Goal: Task Accomplishment & Management: Manage account settings

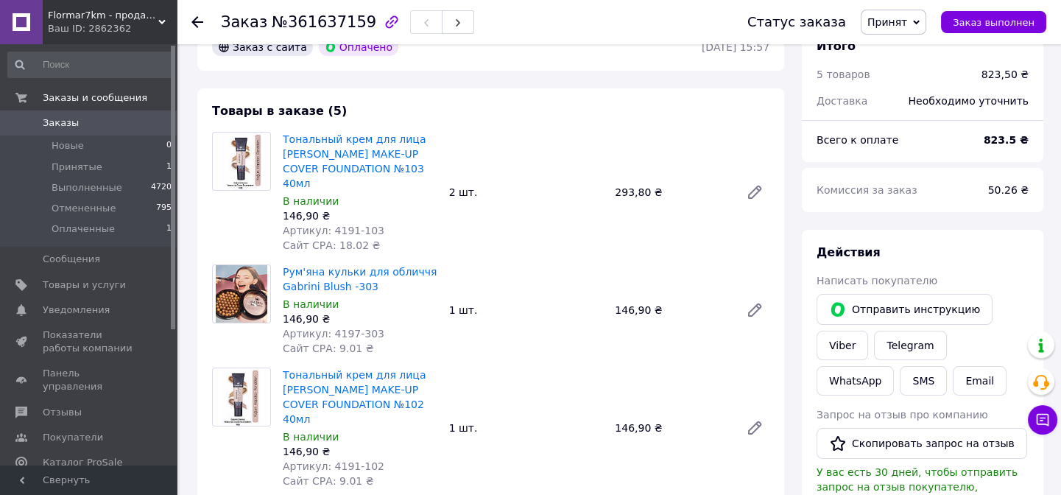
scroll to position [66, 0]
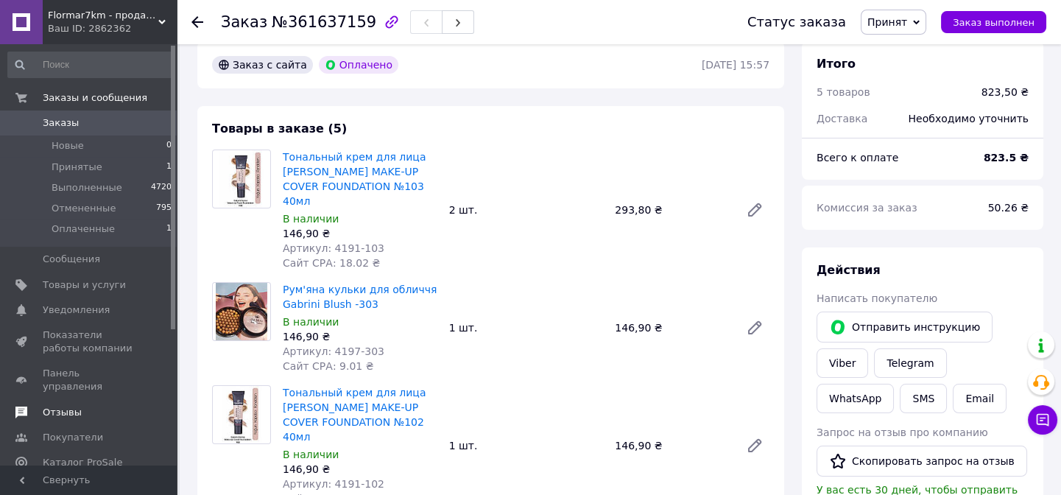
click at [54, 406] on span "Отзывы" at bounding box center [62, 412] width 39 height 13
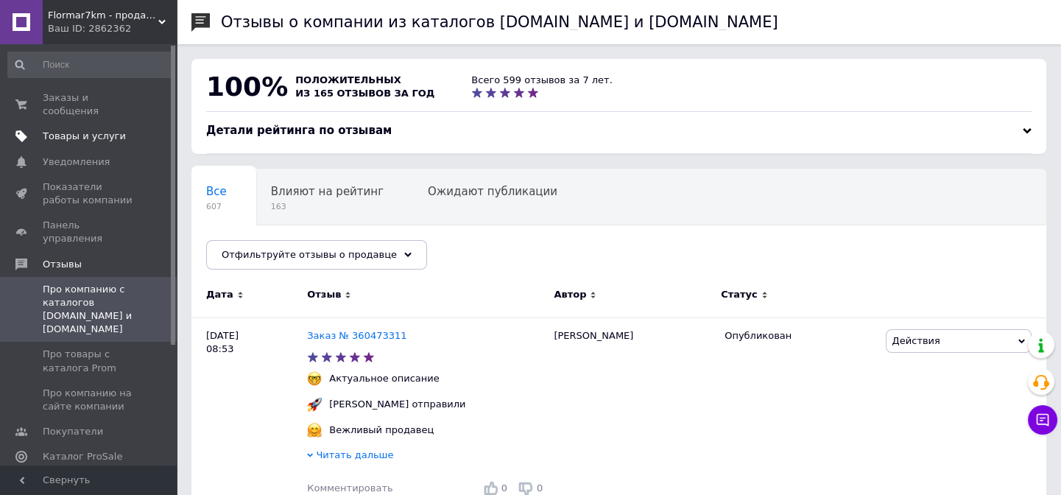
click at [83, 130] on span "Товары и услуги" at bounding box center [84, 136] width 83 height 13
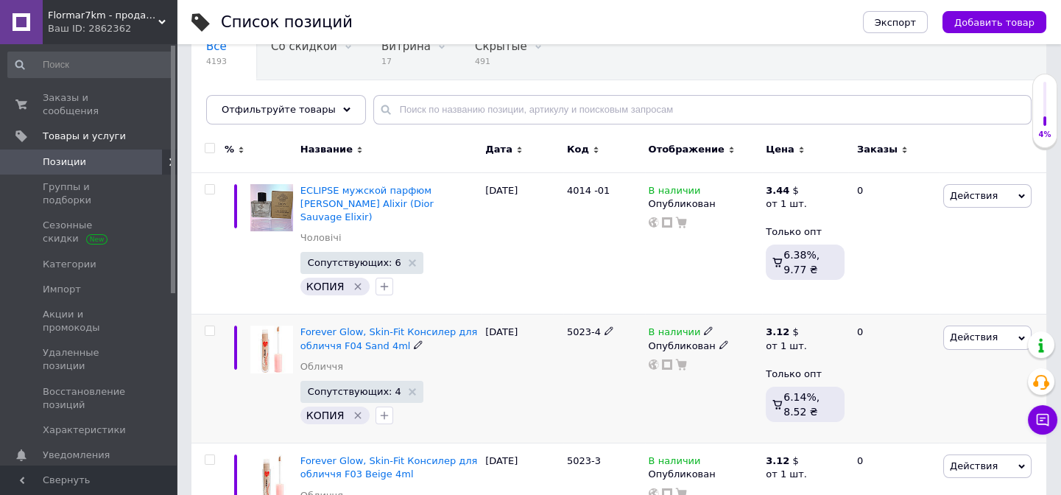
scroll to position [66, 0]
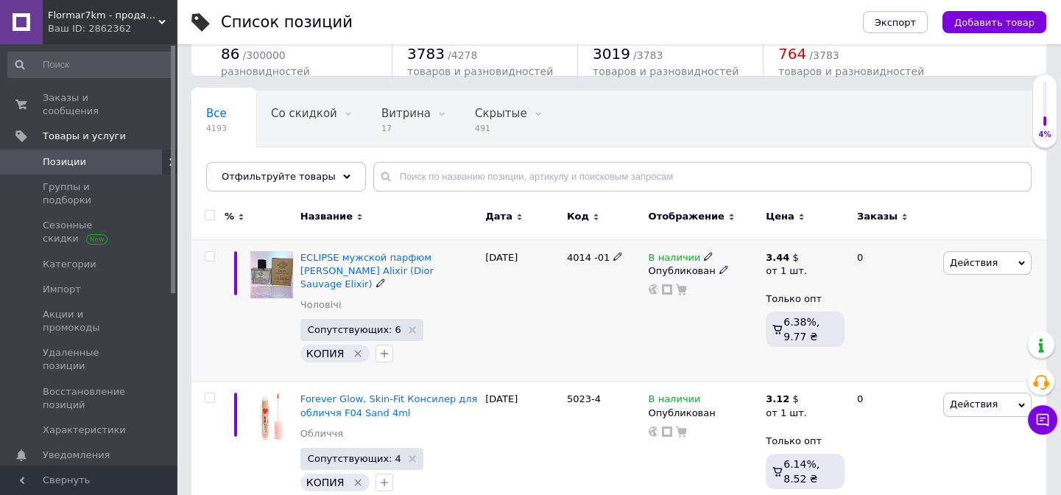
click at [286, 261] on img at bounding box center [271, 274] width 43 height 47
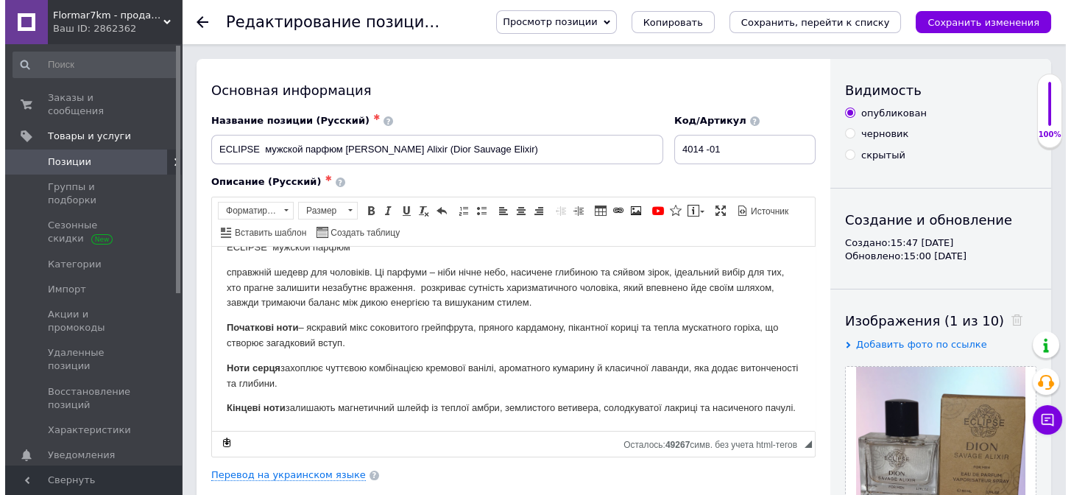
scroll to position [37, 0]
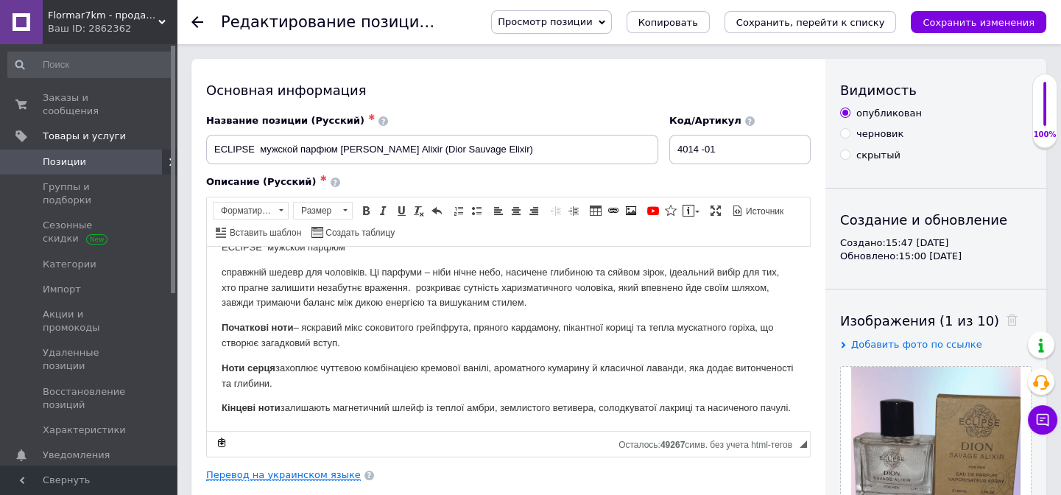
click at [311, 473] on link "Перевод на украинском языке" at bounding box center [283, 475] width 155 height 12
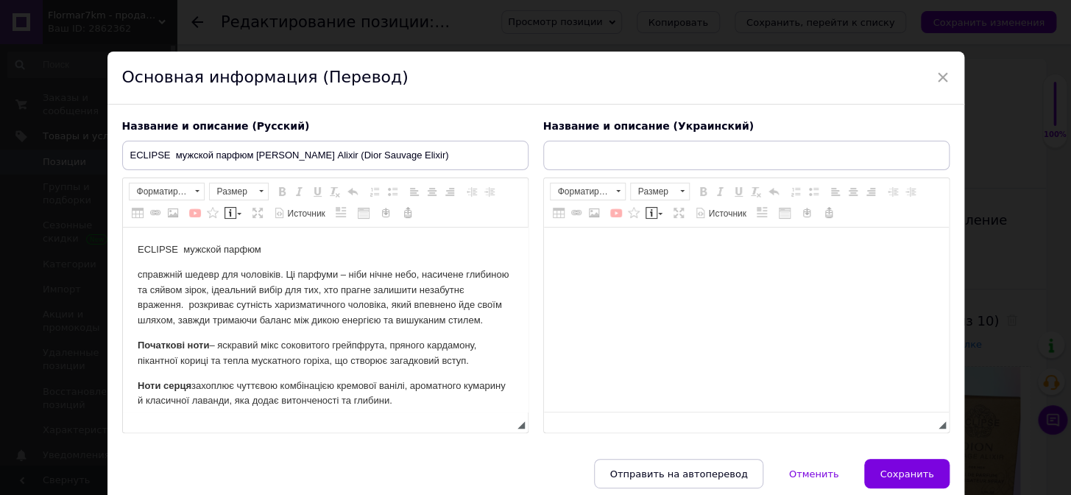
scroll to position [0, 0]
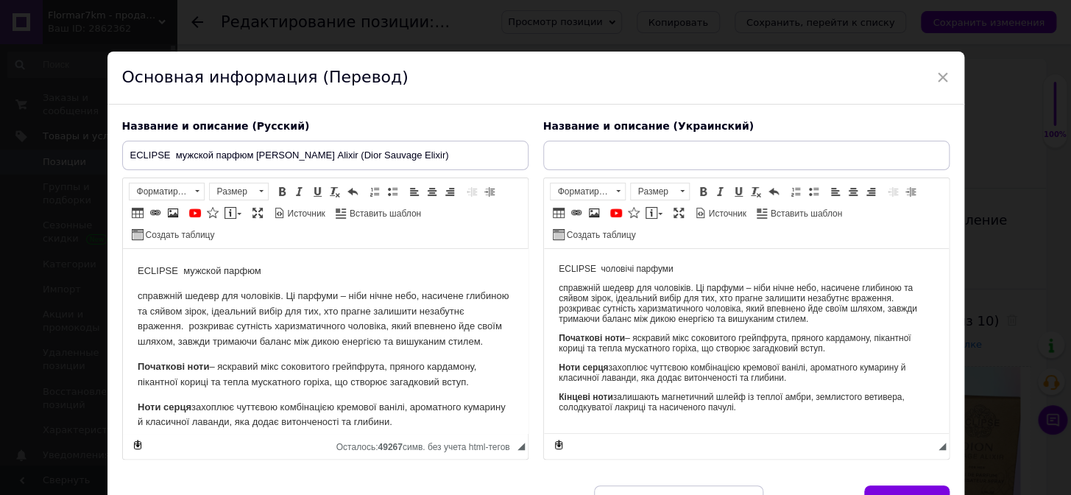
type input "ECLIPSE чоловічі парфуми [PERSON_NAME] Alixir (Dior Sauvage Elixir)"
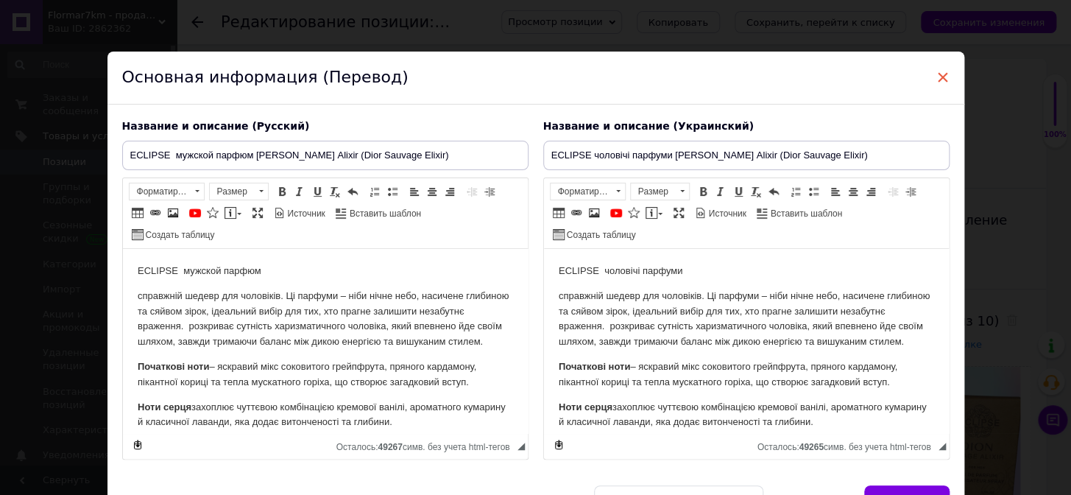
click at [937, 71] on span "×" at bounding box center [942, 77] width 13 height 25
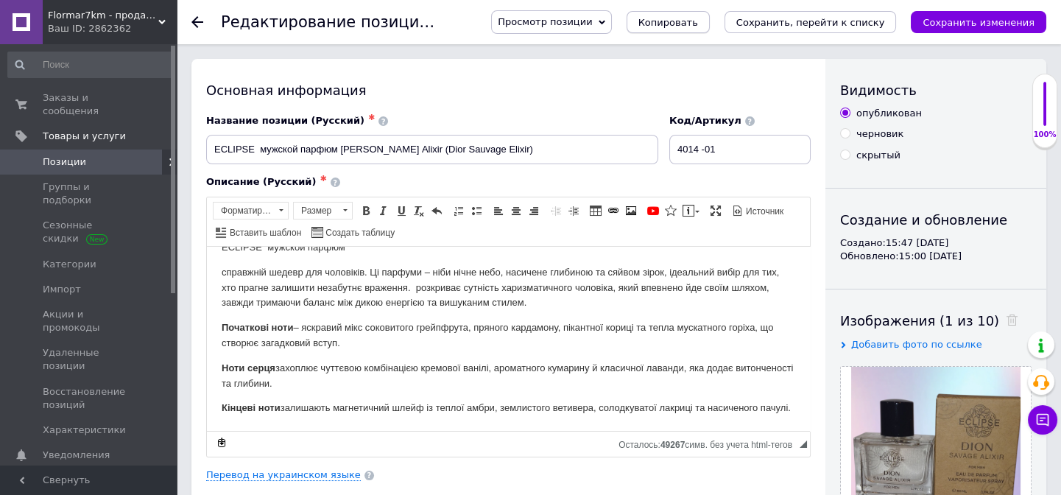
click at [698, 24] on span "Копировать" at bounding box center [668, 22] width 60 height 11
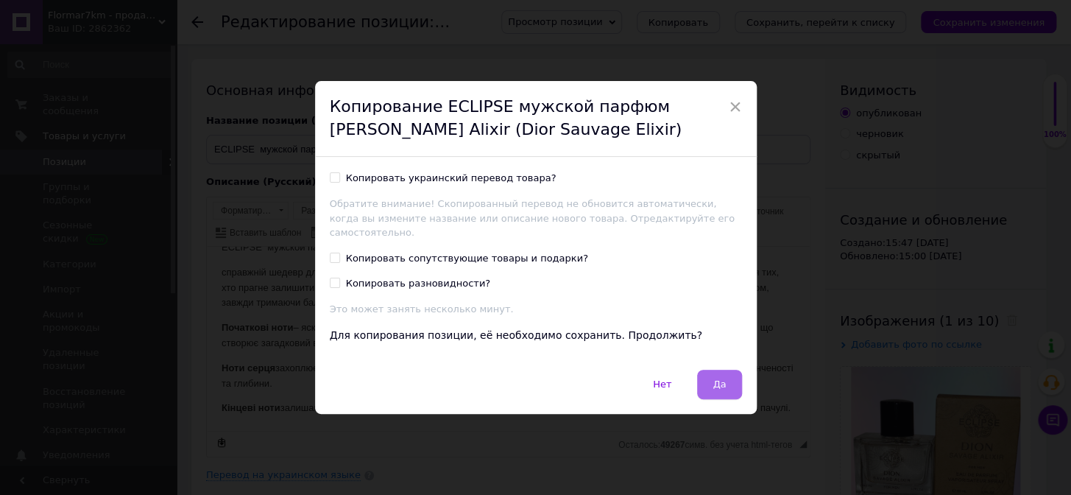
click at [721, 379] on span "Да" at bounding box center [719, 383] width 13 height 11
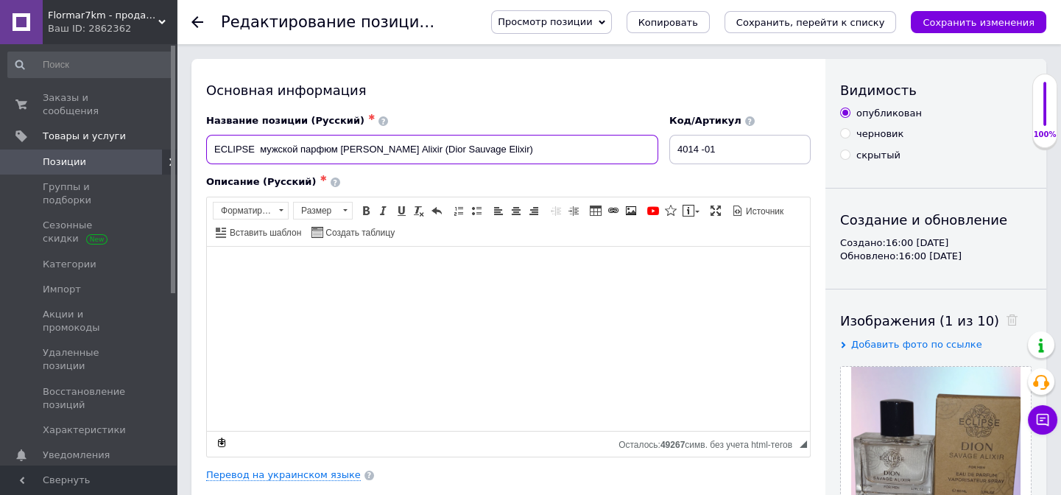
drag, startPoint x: 340, startPoint y: 148, endPoint x: 523, endPoint y: 163, distance: 183.9
click at [519, 155] on input "ECLIPSE мужской парфюм [PERSON_NAME] Alixir (Dior Sauvage Elixir)" at bounding box center [432, 149] width 452 height 29
paste input "[PERSON_NAME] Vuitton Imagination"
type input "ECLIPSE мужской парфюм [PERSON_NAME] ( [PERSON_NAME] Vuitton Imagination)"
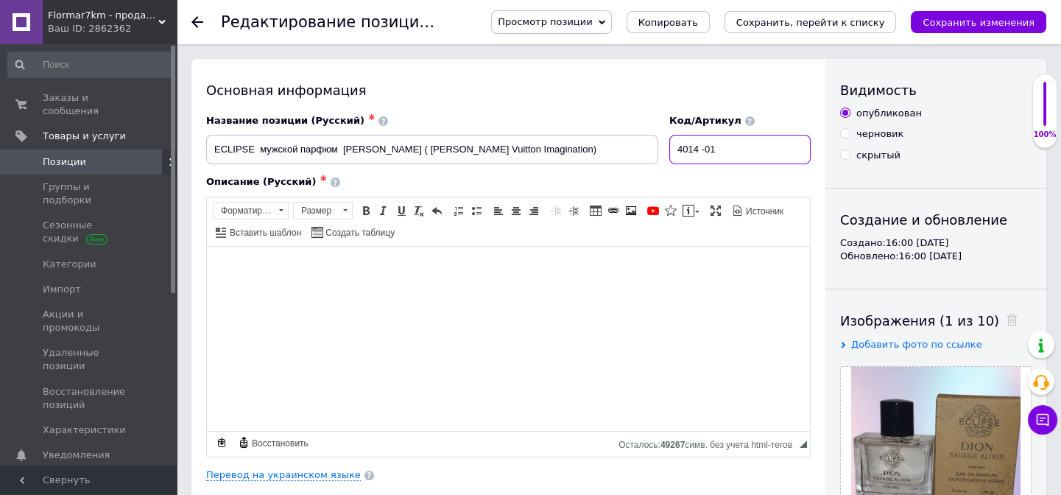
click at [728, 150] on input "4014 -01" at bounding box center [739, 149] width 141 height 29
type input "4014 -02"
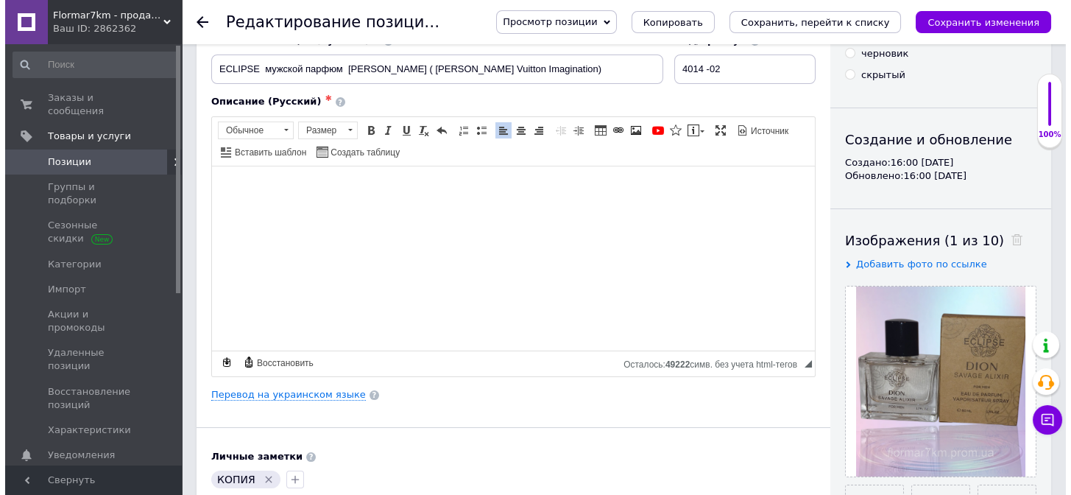
scroll to position [133, 0]
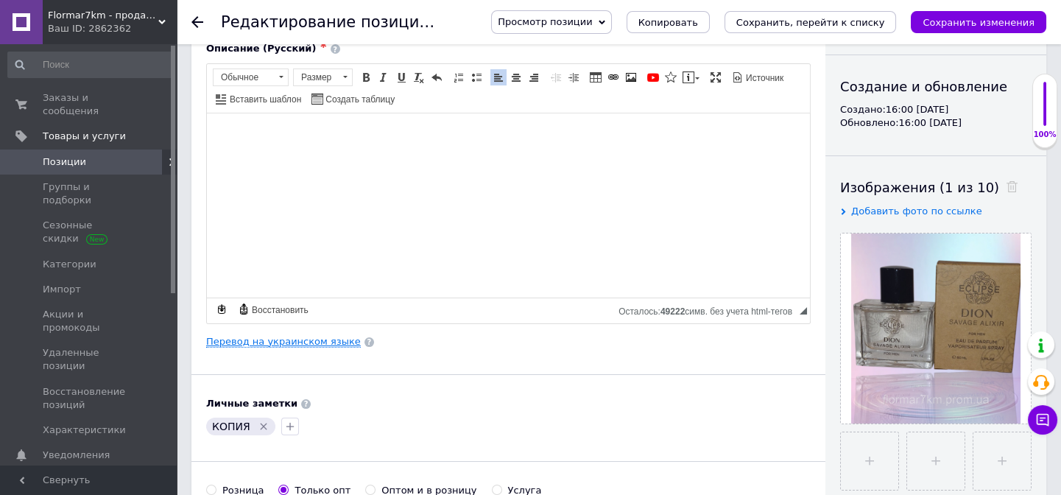
click at [296, 341] on link "Перевод на украинском языке" at bounding box center [283, 342] width 155 height 12
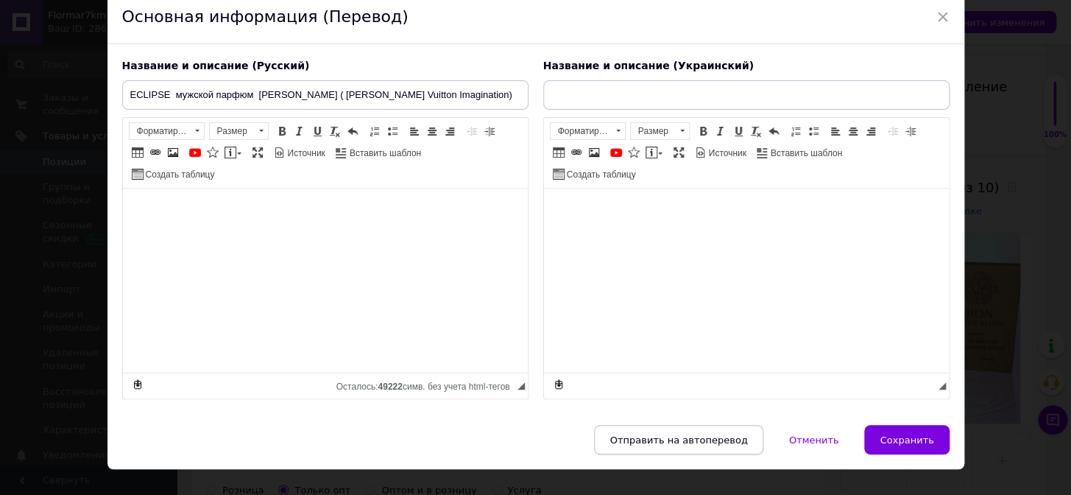
scroll to position [85, 0]
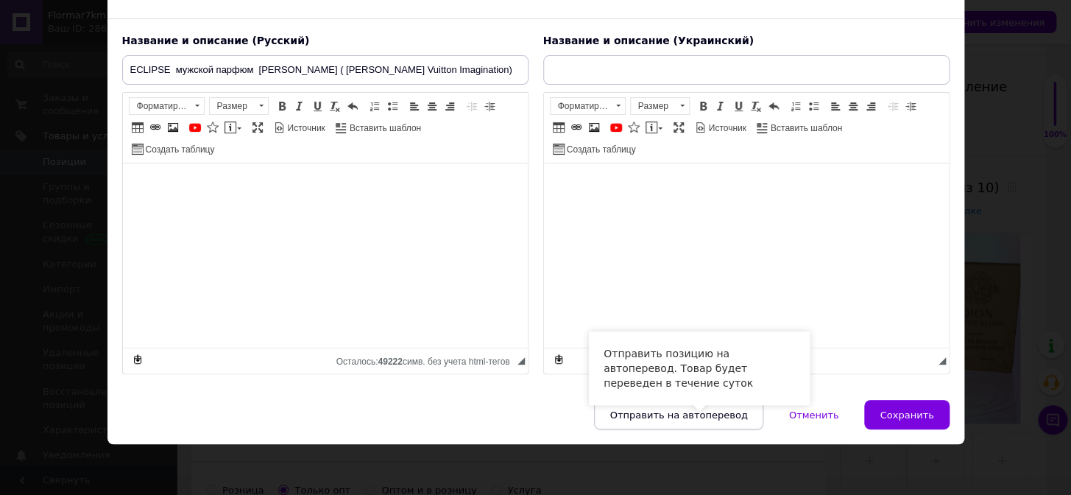
click at [716, 417] on span "Отправить на автоперевод" at bounding box center [678, 414] width 138 height 11
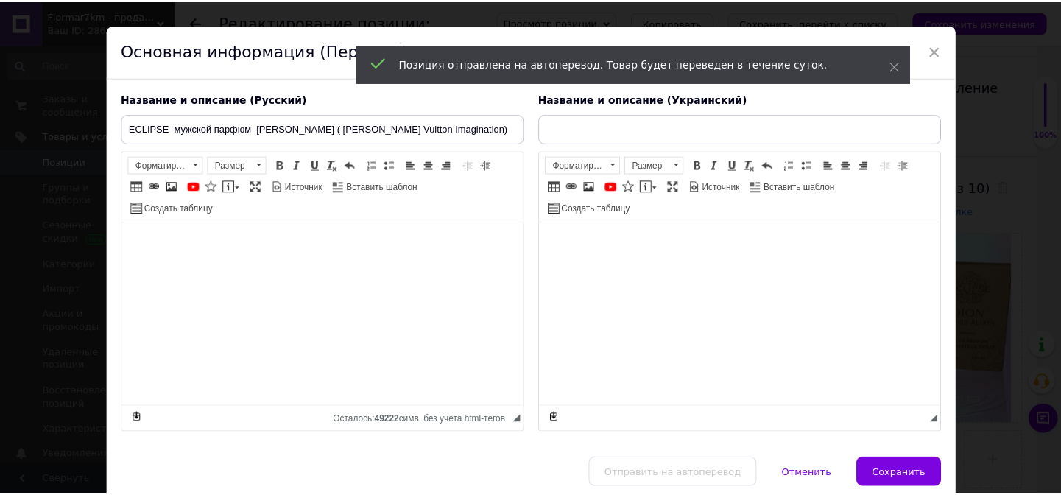
scroll to position [0, 0]
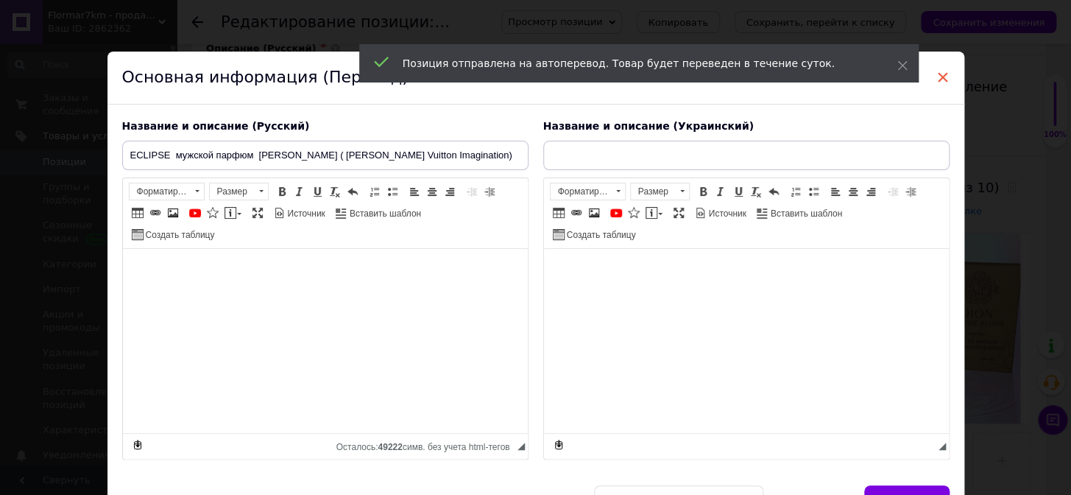
click at [939, 74] on span "×" at bounding box center [942, 77] width 13 height 25
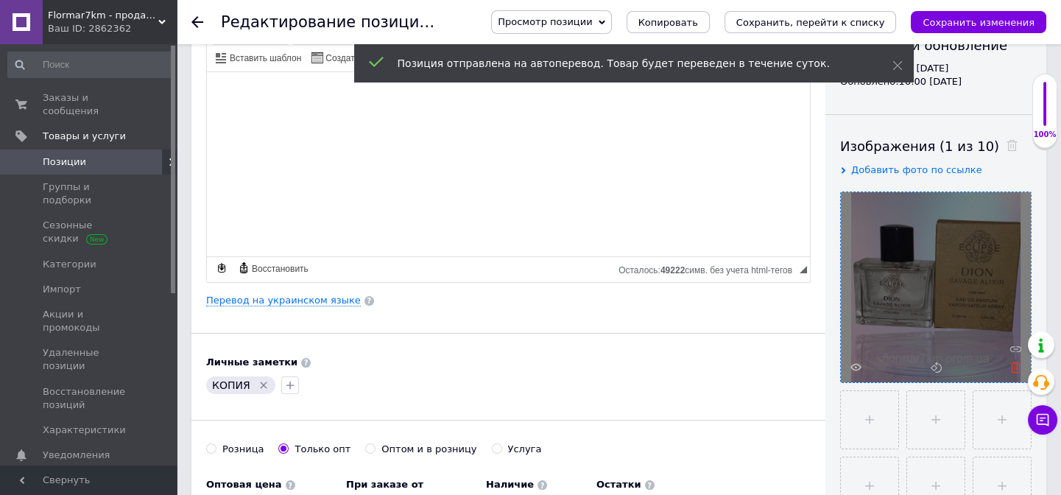
scroll to position [267, 0]
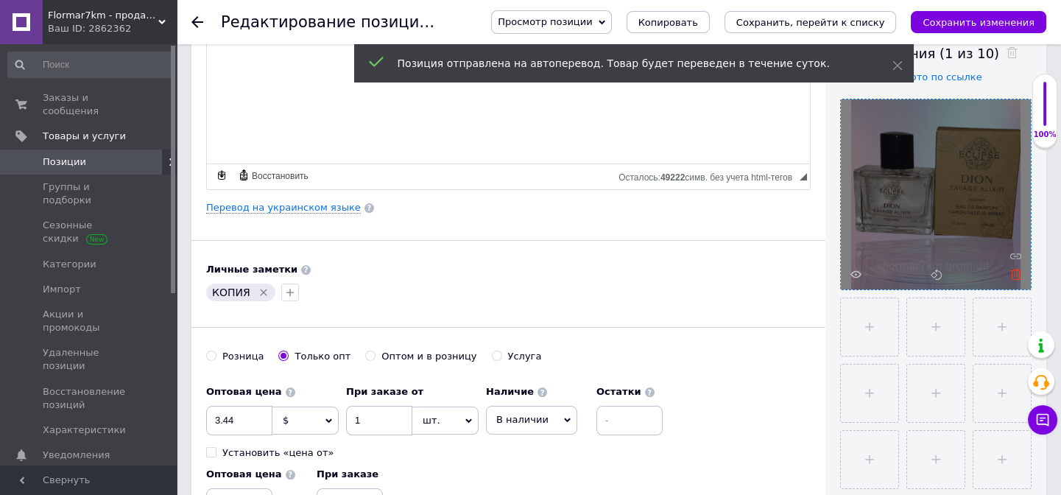
click at [1014, 276] on use at bounding box center [1015, 274] width 11 height 11
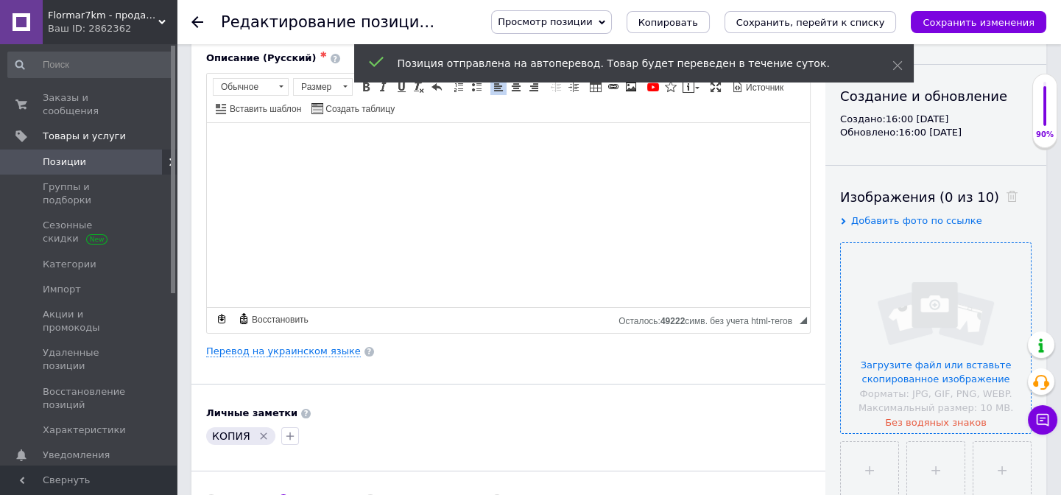
scroll to position [0, 0]
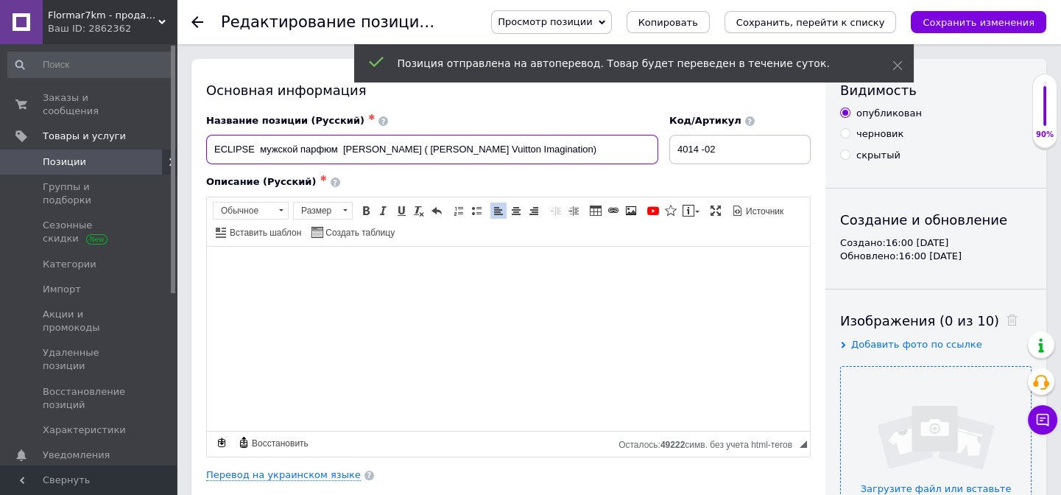
drag, startPoint x: 211, startPoint y: 149, endPoint x: 542, endPoint y: 143, distance: 332.0
click at [542, 143] on input "ECLIPSE мужской парфюм [PERSON_NAME] ( [PERSON_NAME] Vuitton Imagination)" at bounding box center [432, 149] width 452 height 29
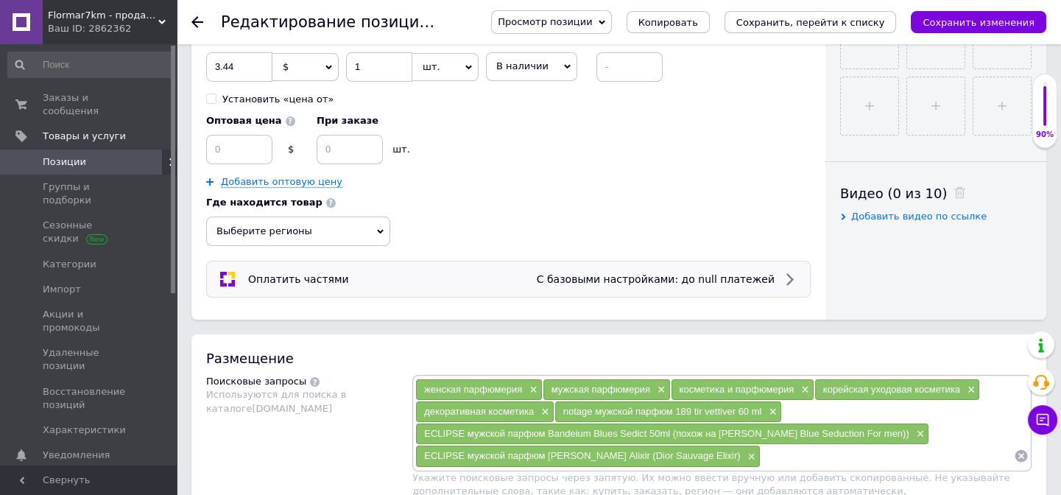
scroll to position [736, 0]
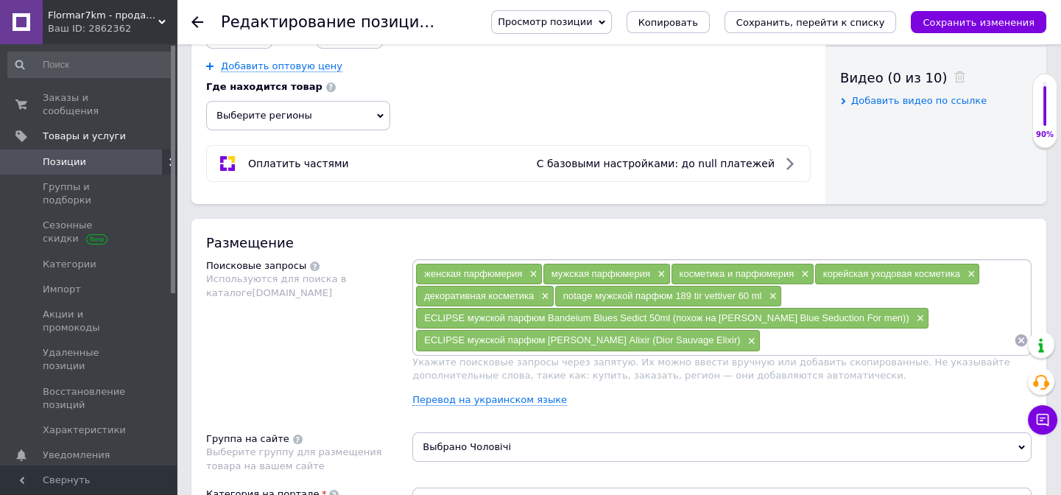
click at [760, 337] on input at bounding box center [886, 340] width 253 height 22
paste input "ECLIPSE мужской парфюм [PERSON_NAME] ( [PERSON_NAME] Vuitton Imagination)"
type input "ECLIPSE мужской парфюм [PERSON_NAME] ( [PERSON_NAME] Vuitton Imagination)"
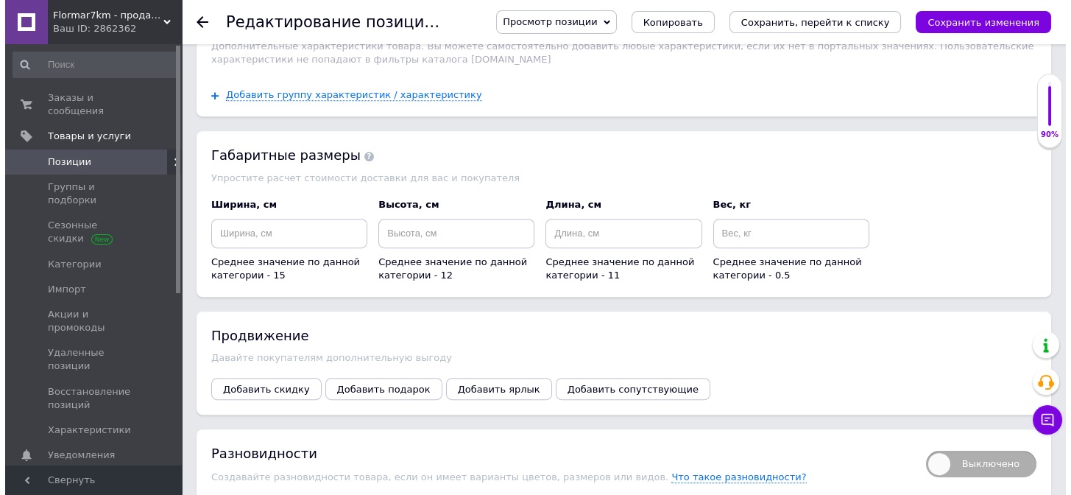
scroll to position [1538, 0]
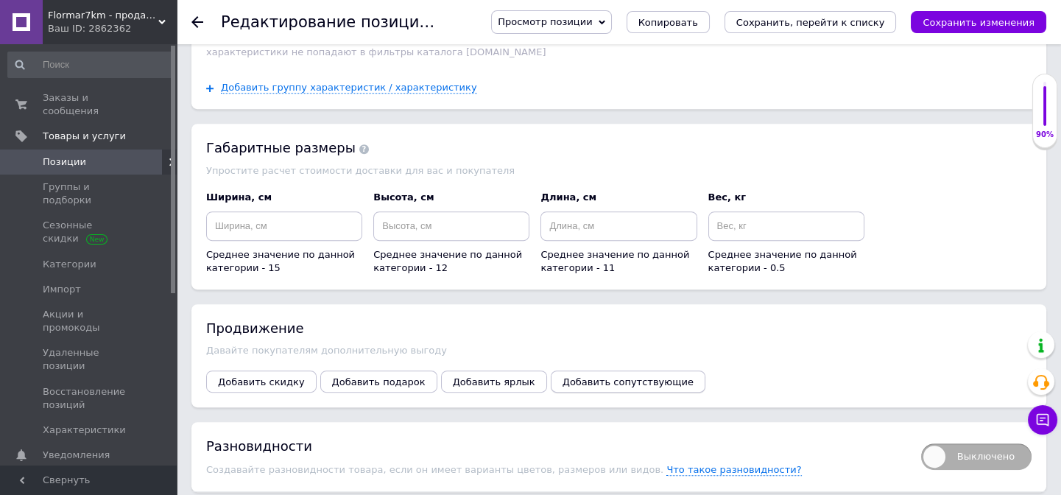
click at [596, 376] on span "Добавить сопутствующие" at bounding box center [627, 381] width 131 height 11
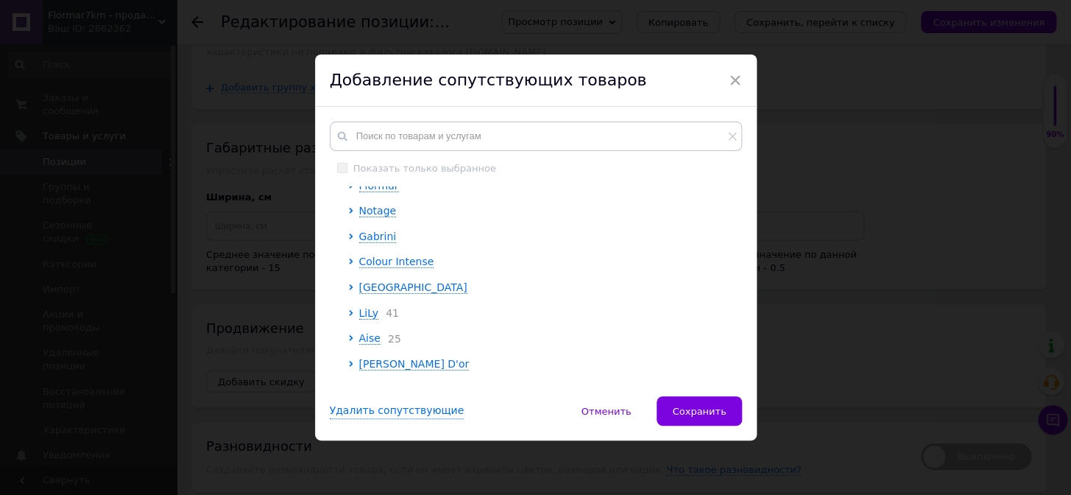
scroll to position [66, 0]
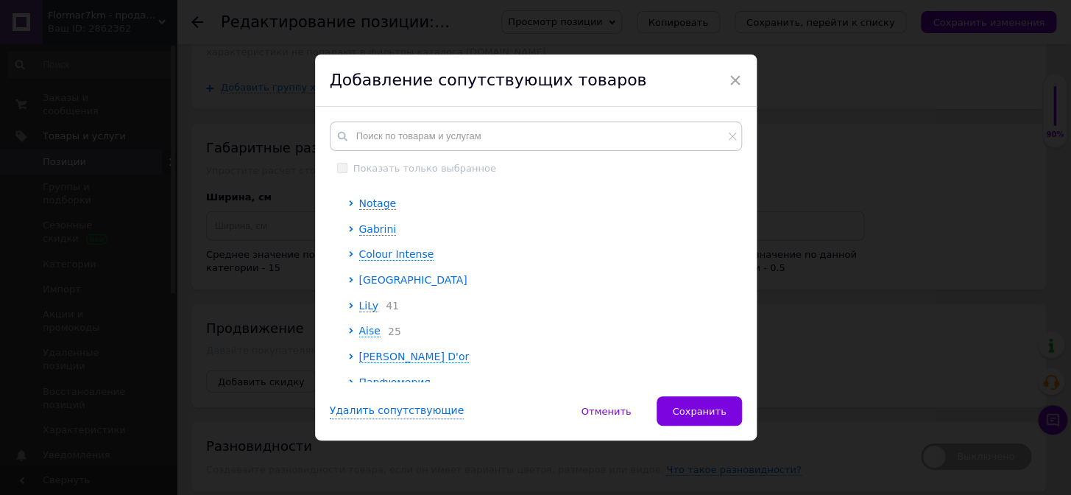
click at [372, 279] on span "[GEOGRAPHIC_DATA]" at bounding box center [413, 280] width 108 height 12
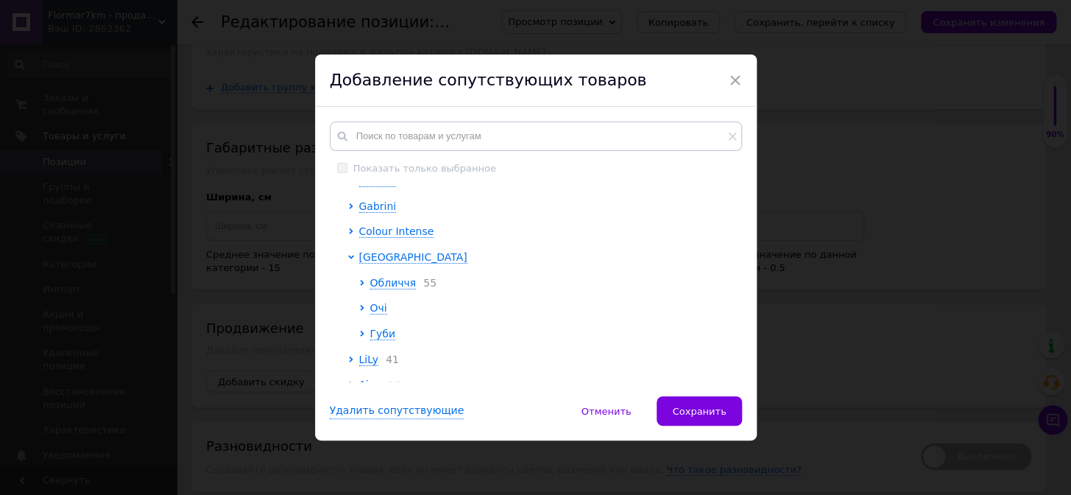
scroll to position [83, 0]
click at [395, 291] on span "Обличчя" at bounding box center [393, 289] width 46 height 12
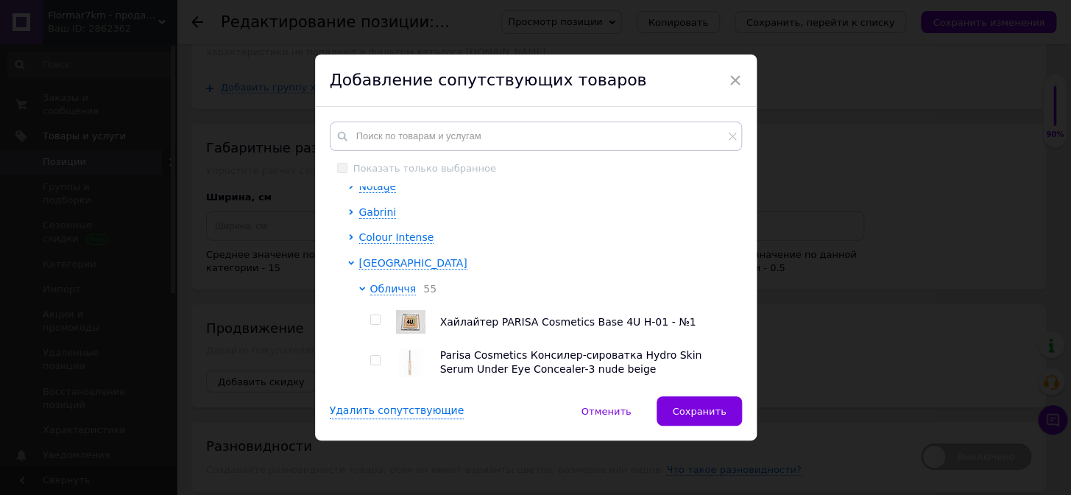
scroll to position [217, 0]
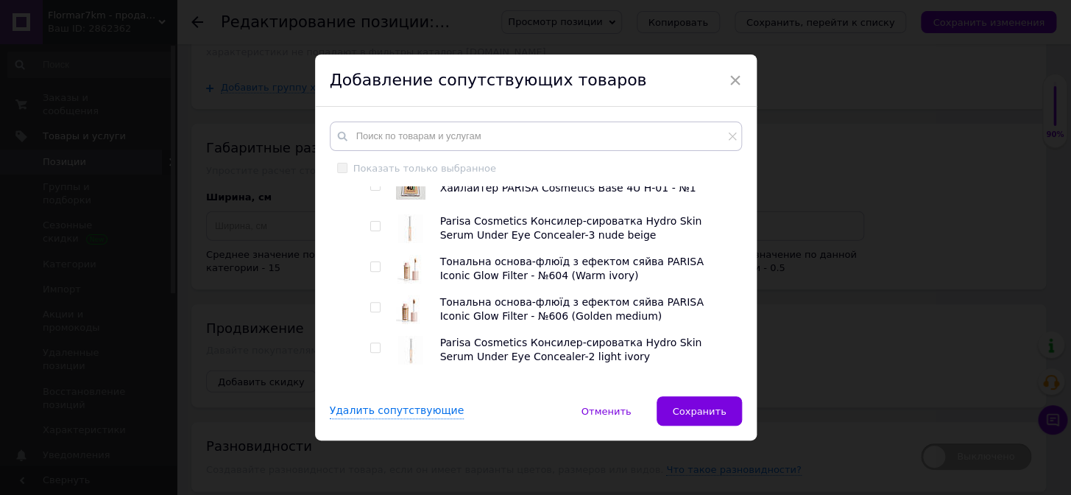
click at [373, 308] on input "checkbox" at bounding box center [375, 308] width 10 height 10
checkbox input "true"
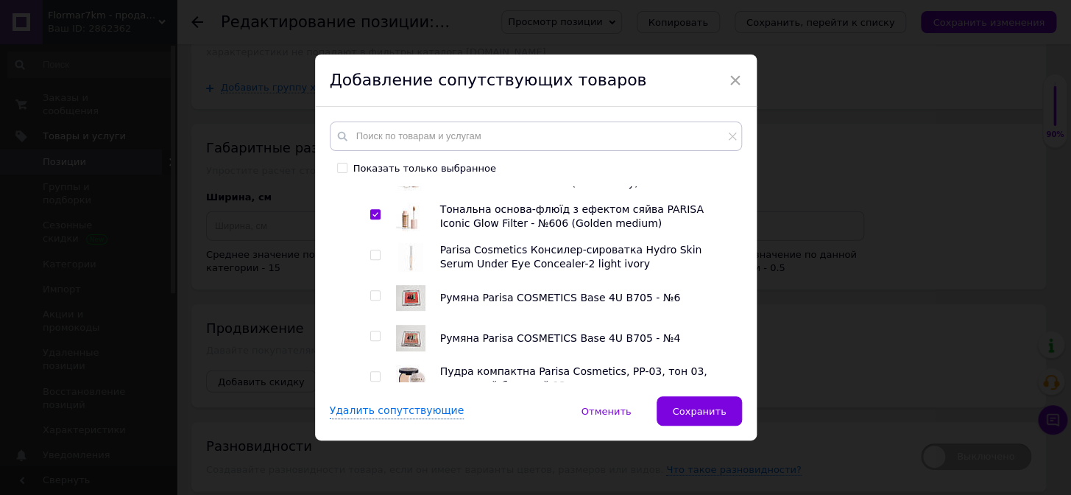
scroll to position [351, 0]
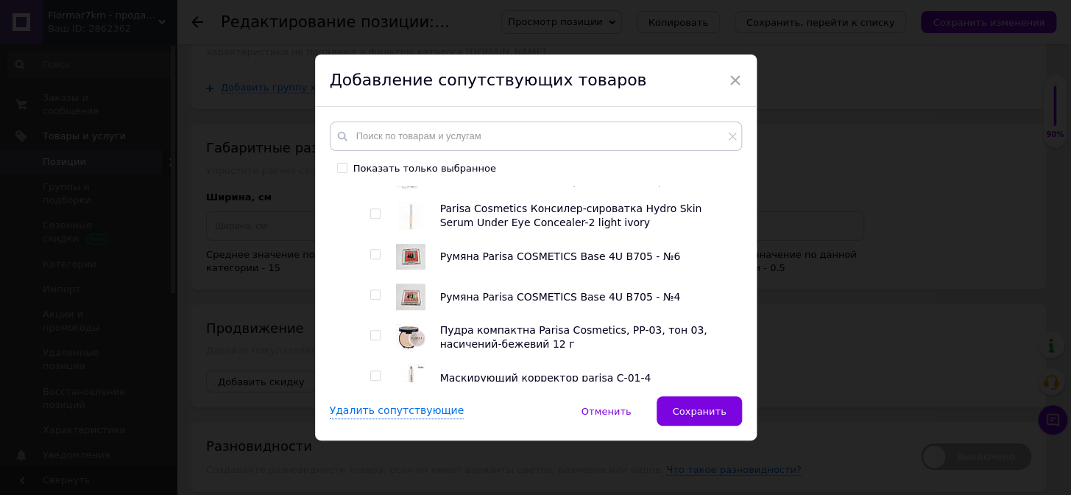
click at [370, 332] on input "checkbox" at bounding box center [375, 336] width 10 height 10
checkbox input "true"
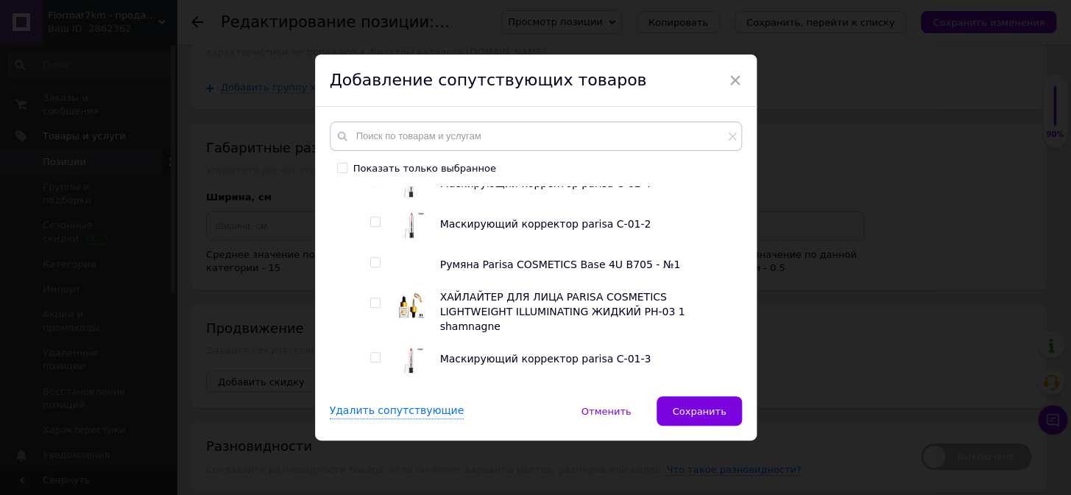
scroll to position [552, 0]
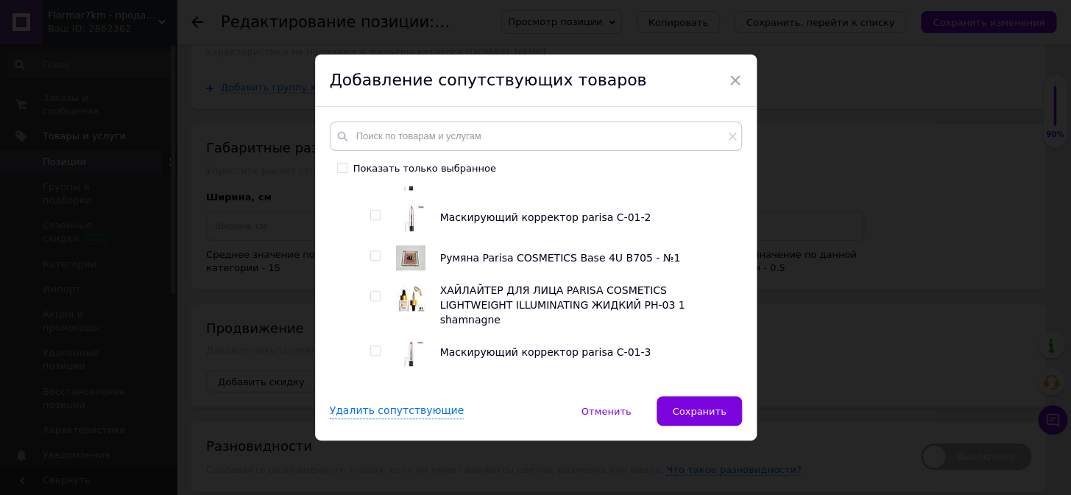
click at [370, 346] on input "checkbox" at bounding box center [375, 351] width 10 height 10
checkbox input "true"
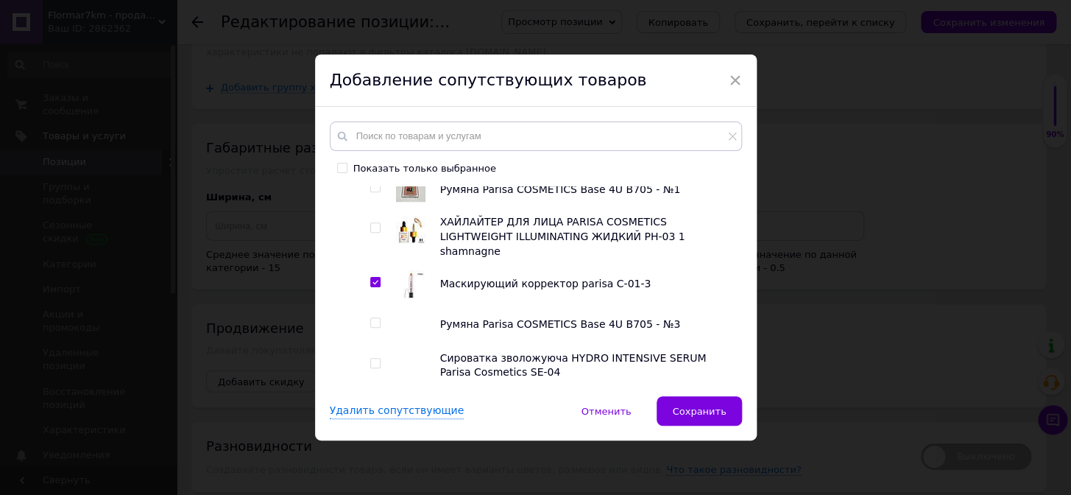
scroll to position [752, 0]
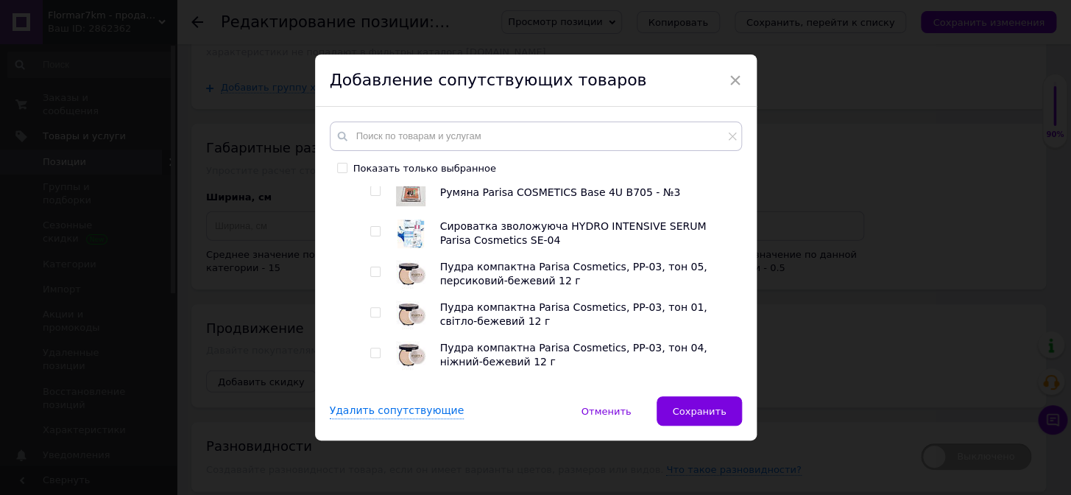
click at [370, 308] on input "checkbox" at bounding box center [375, 313] width 10 height 10
checkbox input "true"
click at [375, 227] on input "checkbox" at bounding box center [375, 232] width 10 height 10
checkbox input "true"
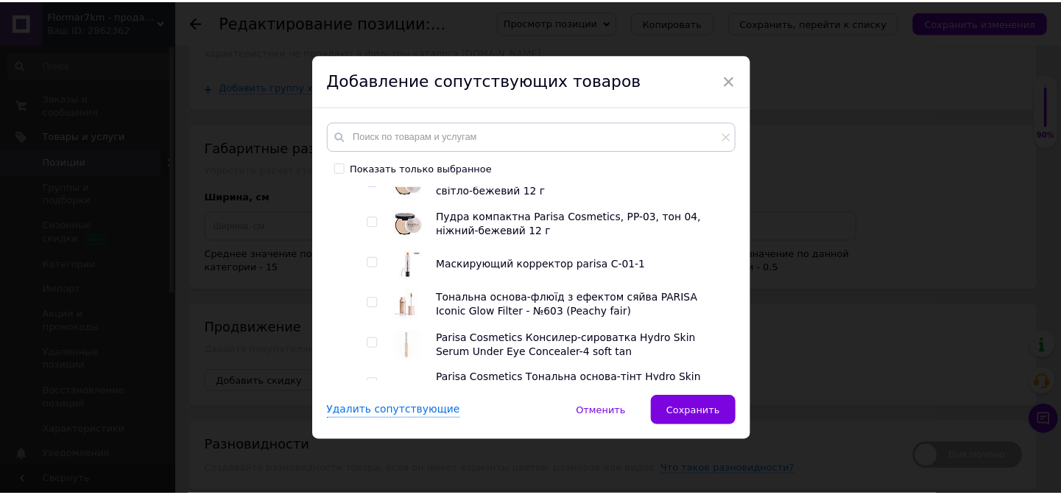
scroll to position [1020, 0]
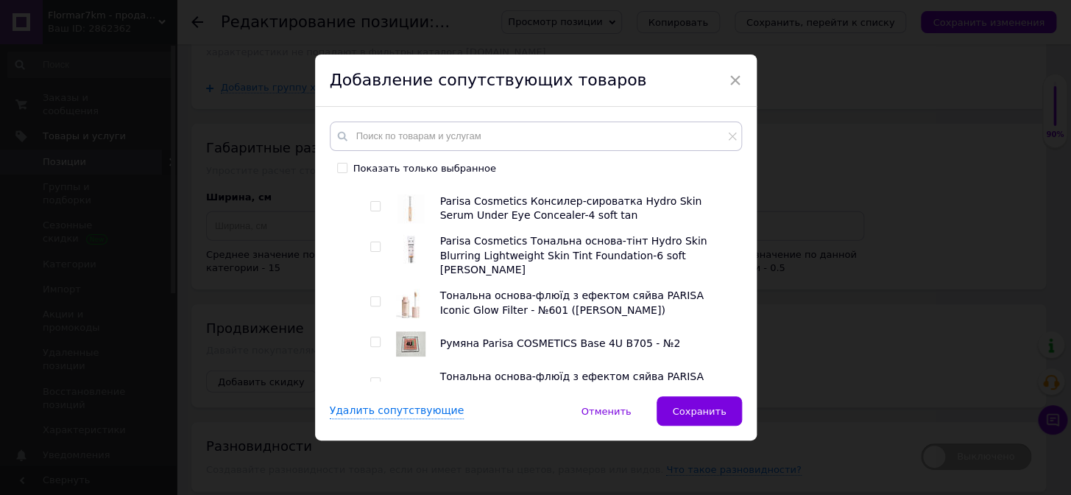
click at [372, 297] on input "checkbox" at bounding box center [375, 302] width 10 height 10
checkbox input "true"
click at [375, 242] on input "checkbox" at bounding box center [375, 247] width 10 height 10
checkbox input "true"
click at [714, 414] on span "Сохранить" at bounding box center [699, 411] width 54 height 11
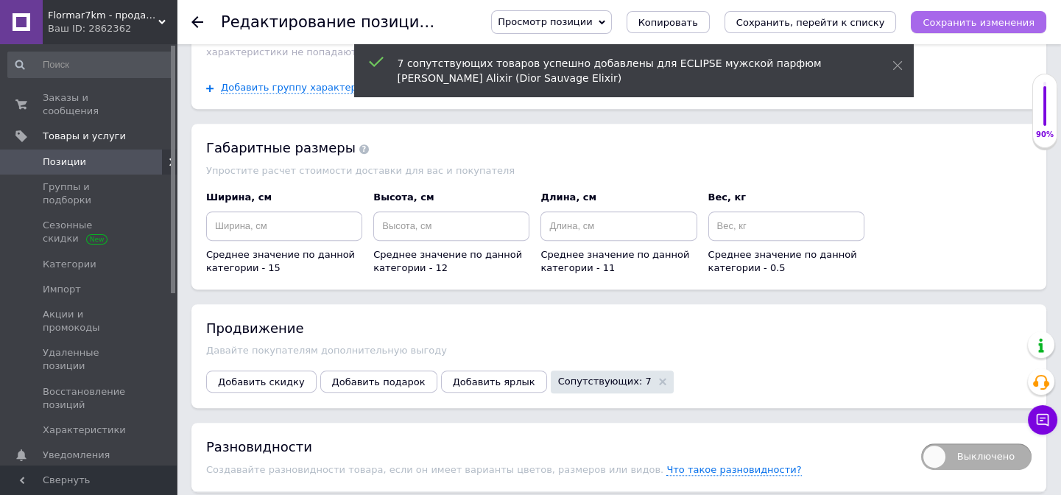
click at [980, 24] on icon "Сохранить изменения" at bounding box center [978, 22] width 112 height 11
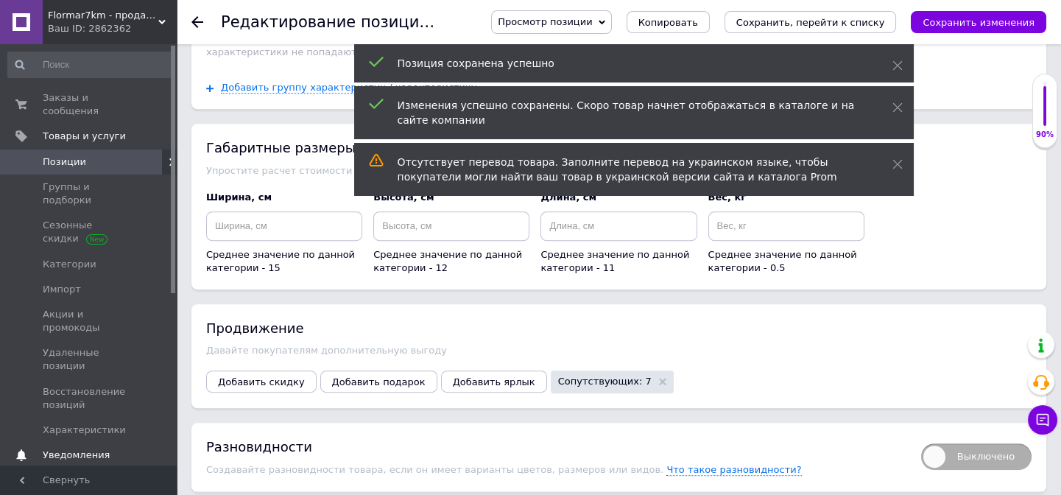
click at [58, 448] on span "Уведомления" at bounding box center [76, 454] width 67 height 13
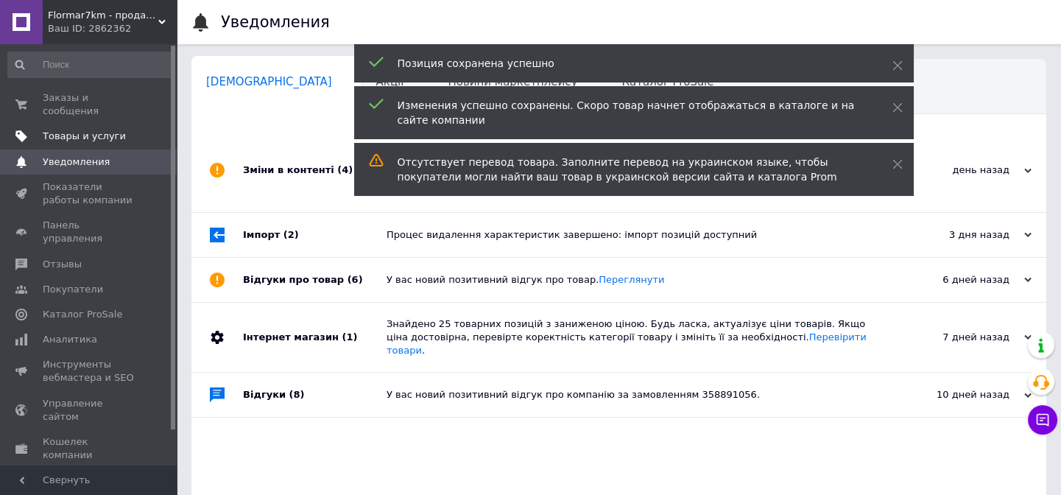
click at [88, 130] on span "Товары и услуги" at bounding box center [84, 136] width 83 height 13
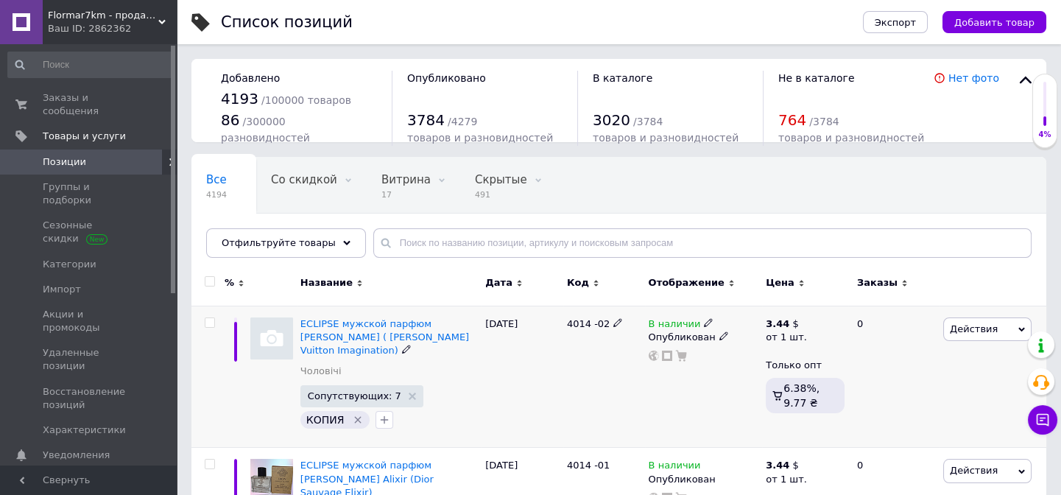
click at [964, 333] on span "Действия" at bounding box center [974, 328] width 48 height 11
click at [933, 380] on li "Поднять в начало группы" at bounding box center [925, 377] width 209 height 21
click at [955, 325] on span "Действия" at bounding box center [974, 328] width 48 height 11
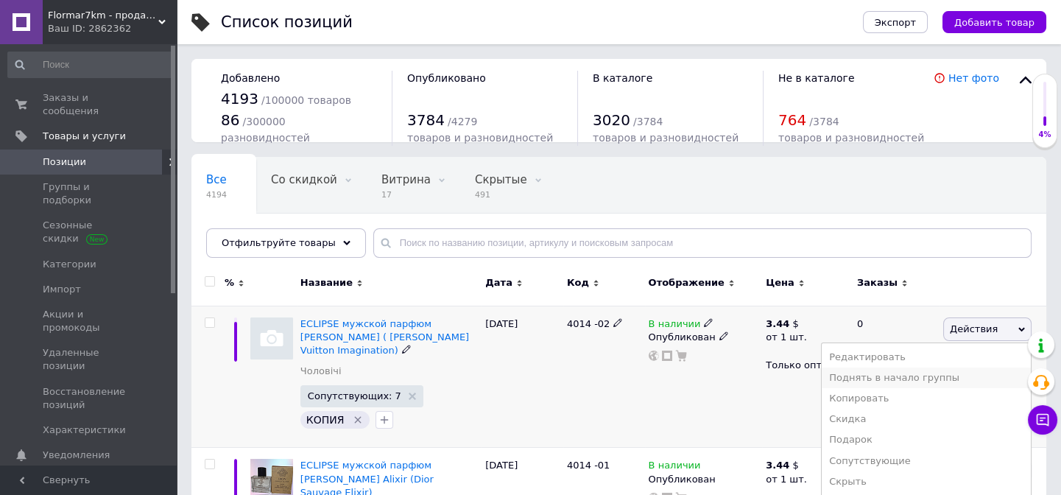
click at [935, 377] on li "Поднять в начало группы" at bounding box center [925, 377] width 209 height 21
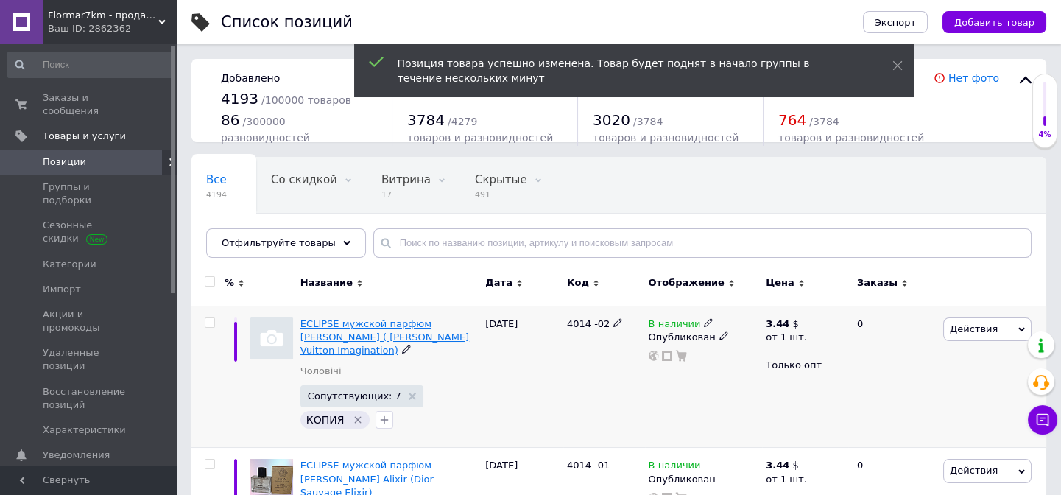
click at [339, 327] on span "ECLIPSE мужской парфюм [PERSON_NAME] ( [PERSON_NAME] Vuitton Imagination)" at bounding box center [384, 337] width 169 height 38
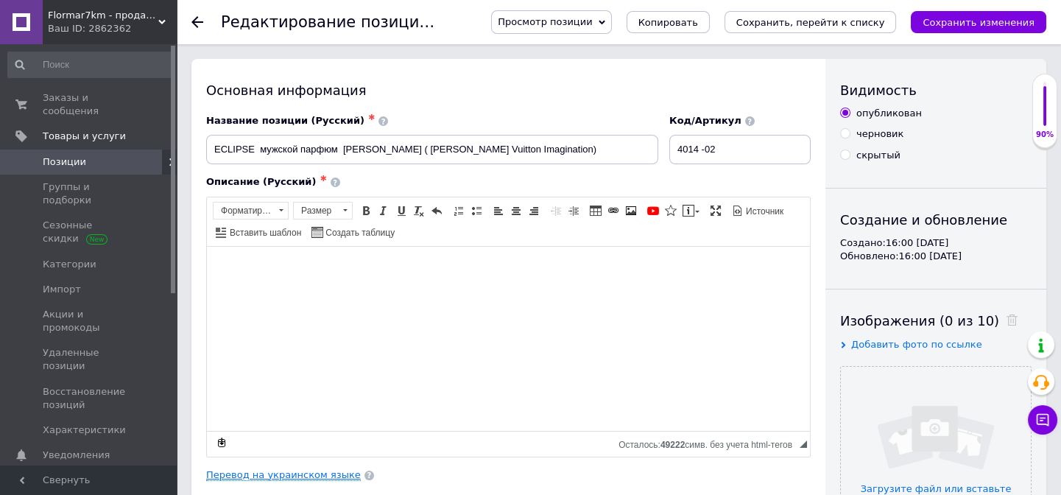
click at [315, 473] on link "Перевод на украинском языке" at bounding box center [283, 475] width 155 height 12
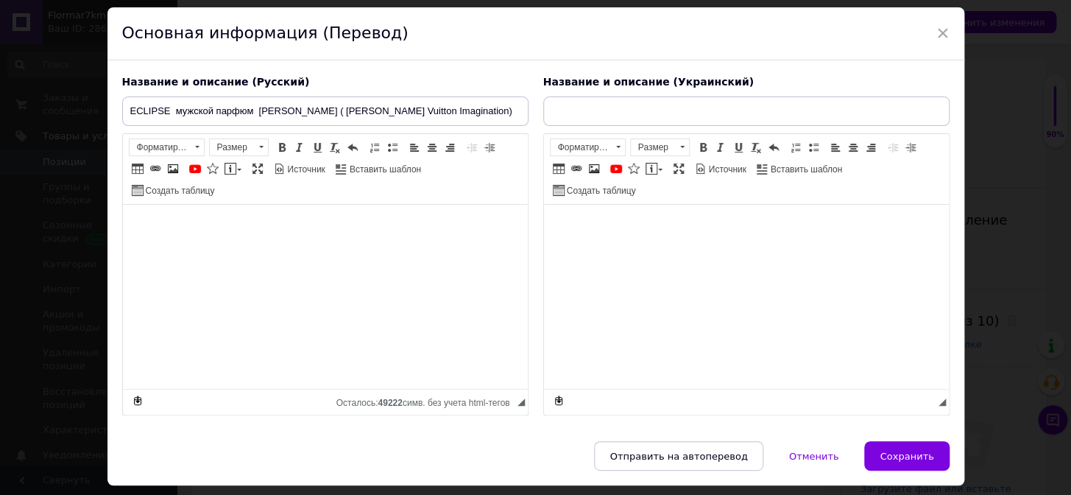
scroll to position [85, 0]
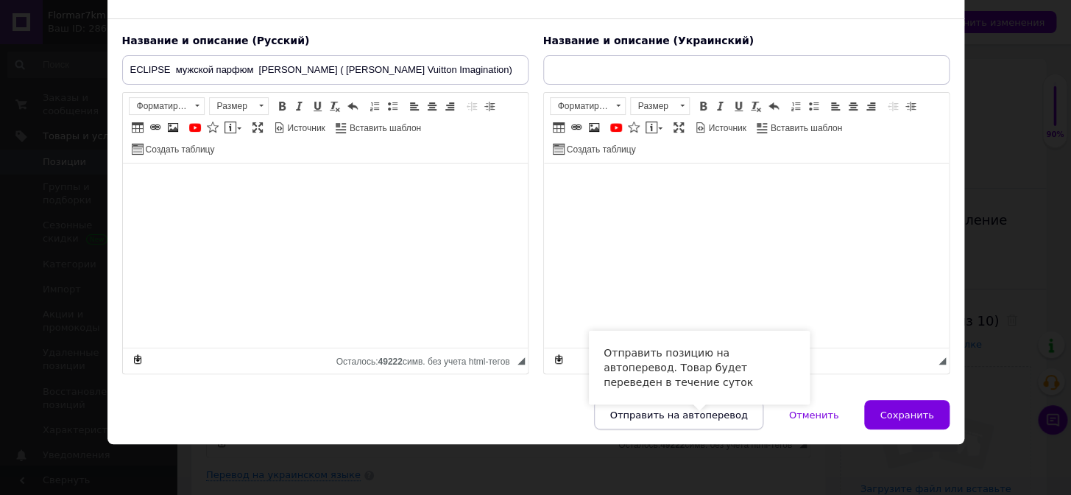
click at [707, 417] on span "Отправить на автоперевод" at bounding box center [678, 414] width 138 height 11
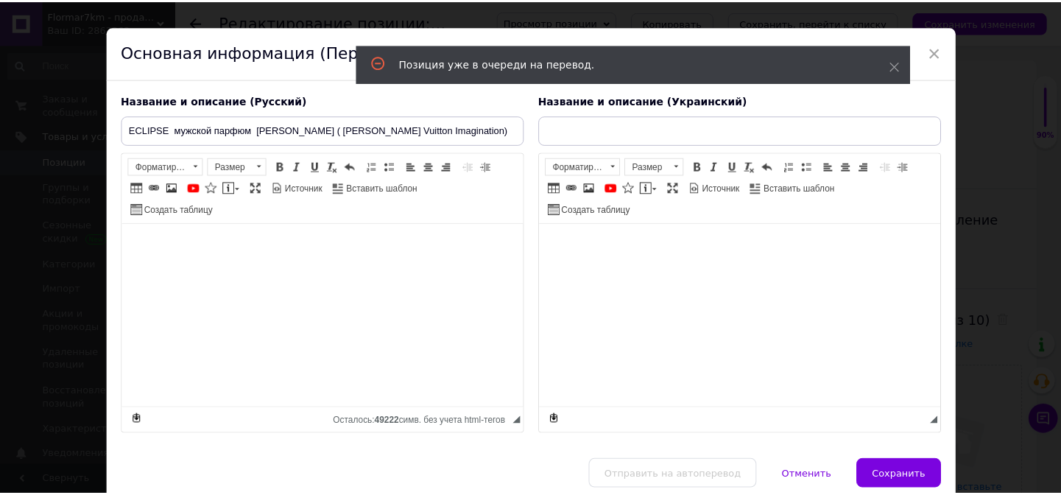
scroll to position [0, 0]
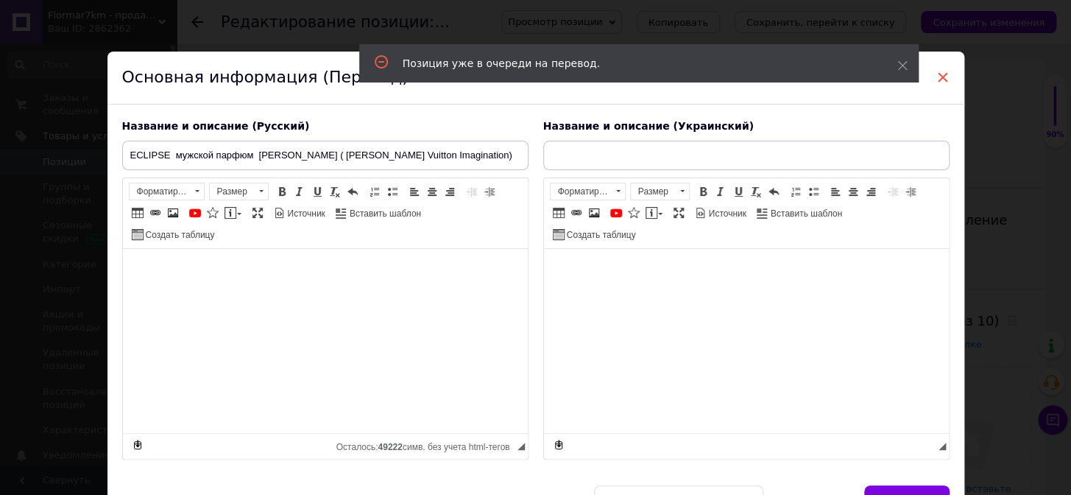
click at [936, 77] on span "×" at bounding box center [942, 77] width 13 height 25
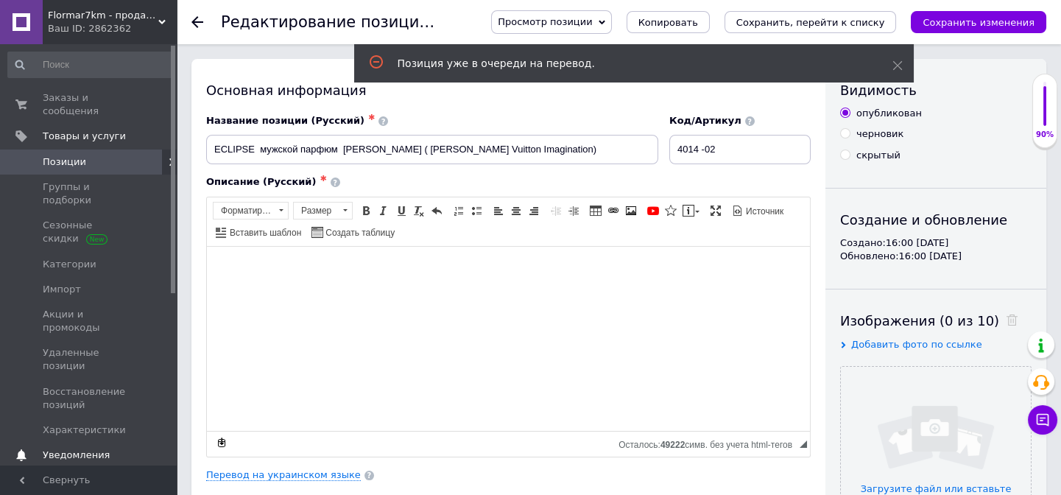
click at [61, 448] on span "Уведомления" at bounding box center [76, 454] width 67 height 13
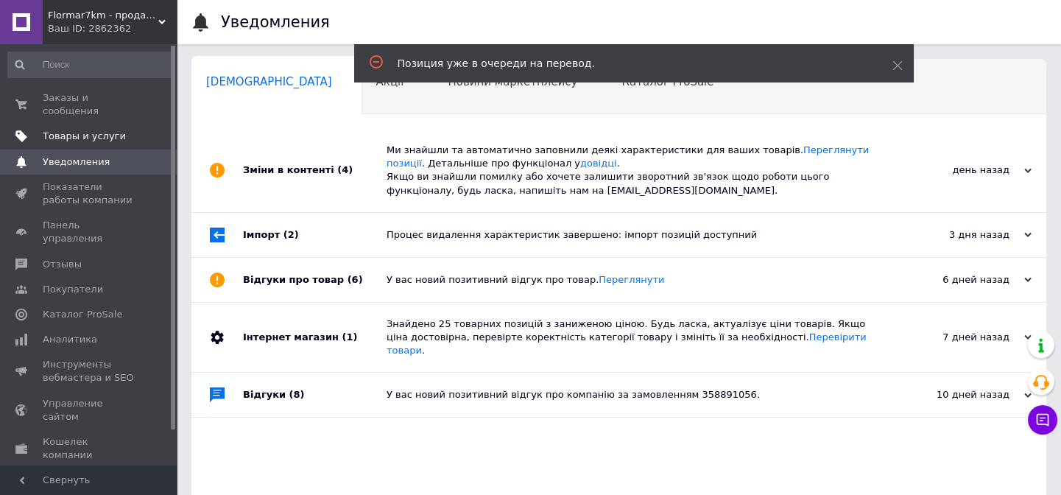
click at [88, 130] on span "Товары и услуги" at bounding box center [84, 136] width 83 height 13
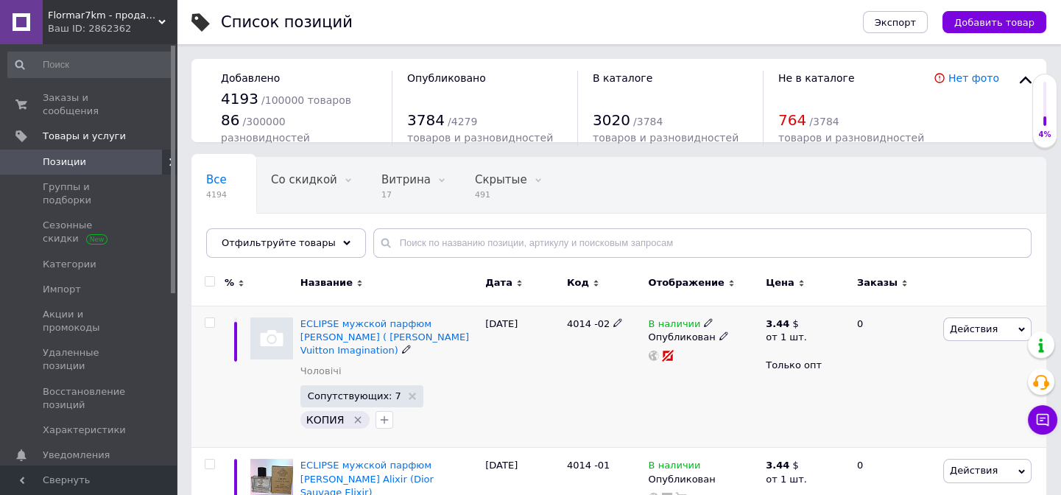
click at [951, 325] on span "Действия" at bounding box center [974, 328] width 48 height 11
click at [935, 378] on li "Поднять в начало группы" at bounding box center [925, 377] width 209 height 21
click at [69, 473] on span "Показатели работы компании" at bounding box center [89, 486] width 93 height 26
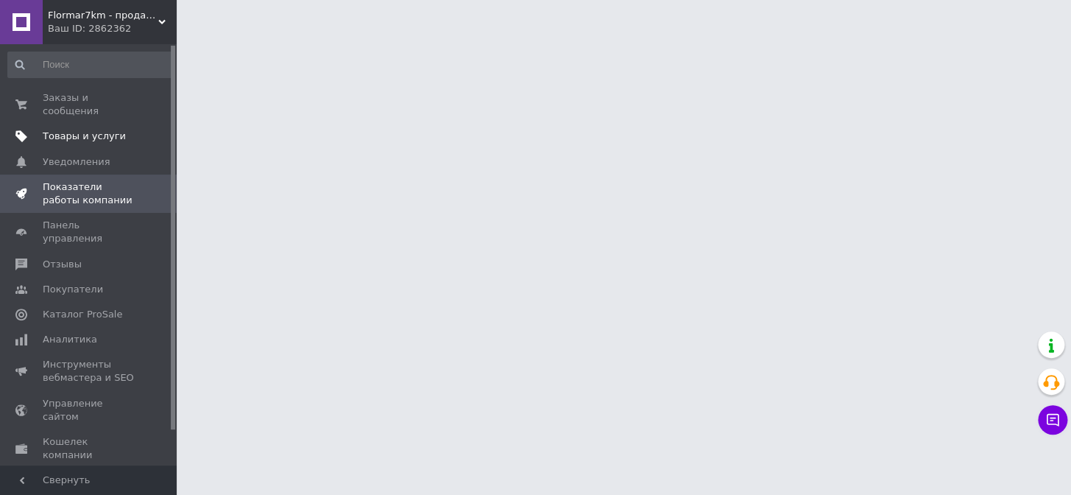
click at [95, 130] on span "Товары и услуги" at bounding box center [84, 136] width 83 height 13
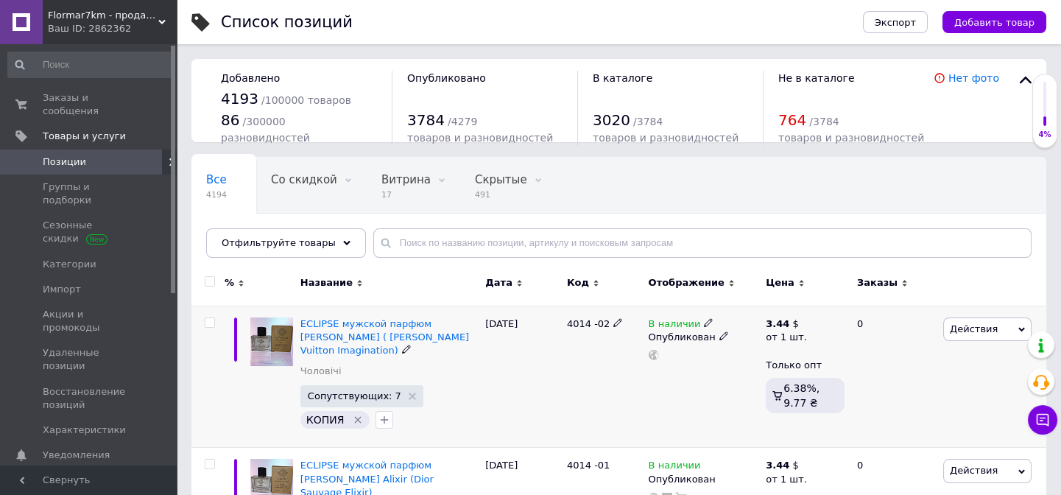
click at [281, 339] on img at bounding box center [271, 341] width 43 height 49
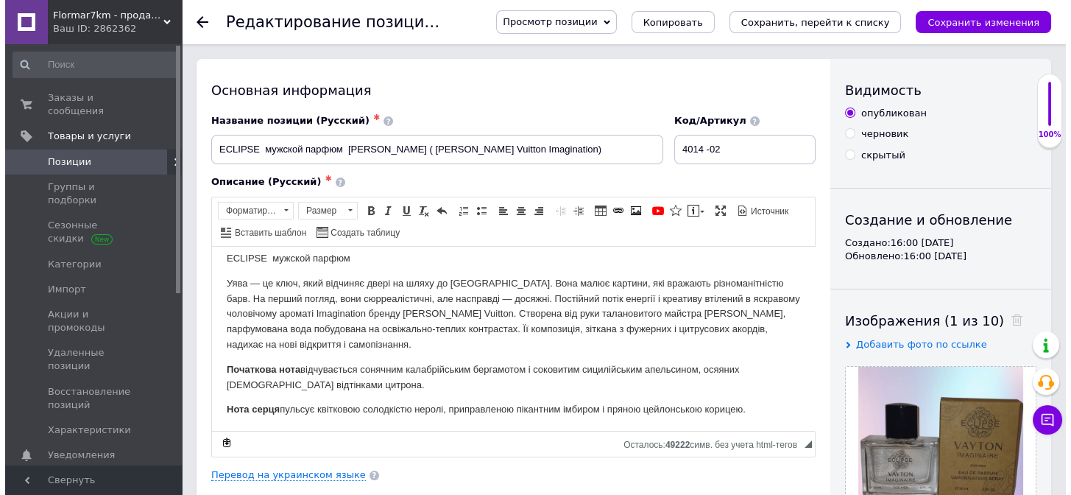
scroll to position [12, 0]
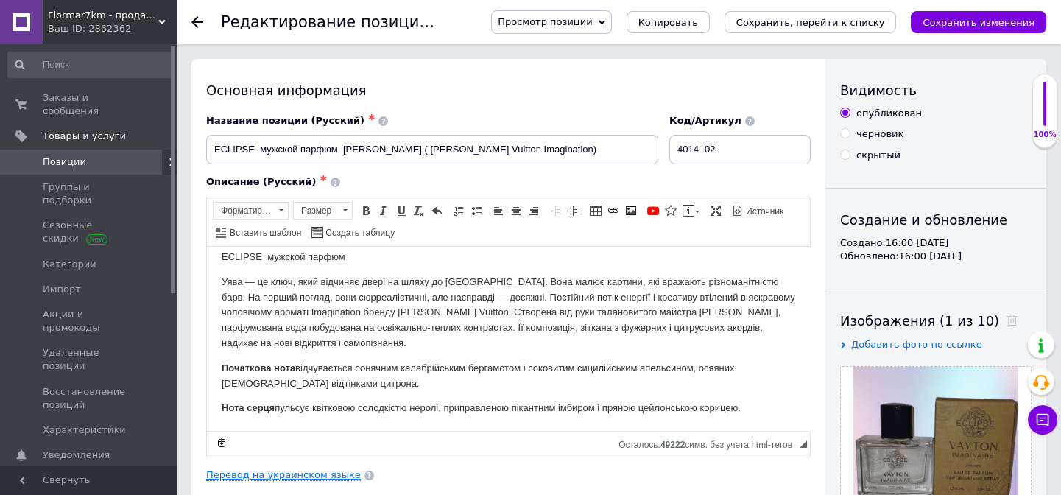
click at [314, 476] on link "Перевод на украинском языке" at bounding box center [283, 475] width 155 height 12
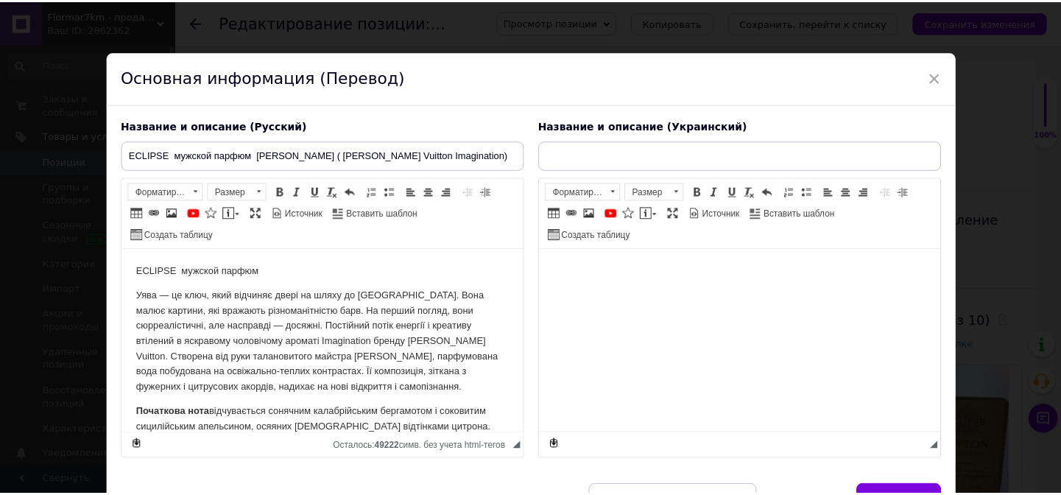
scroll to position [0, 0]
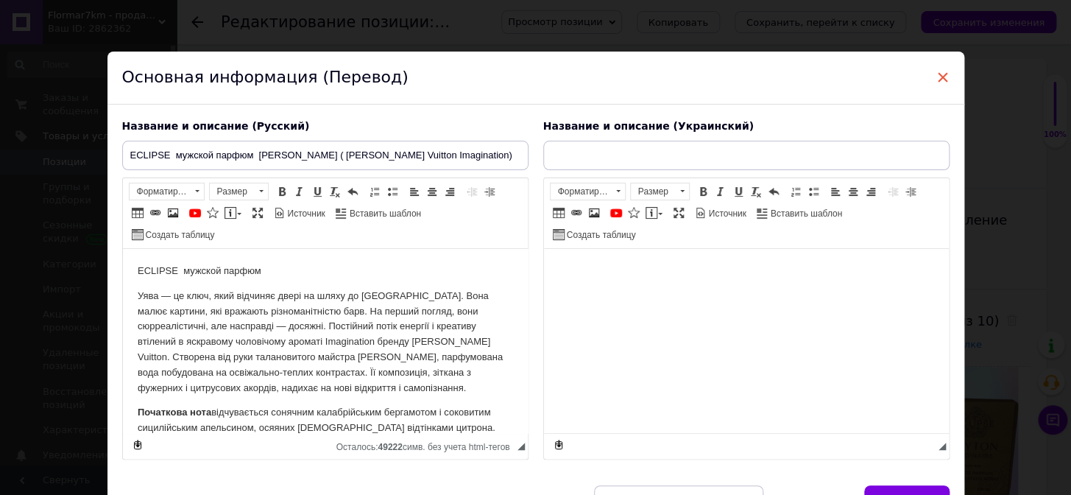
click at [940, 74] on span "×" at bounding box center [942, 77] width 13 height 25
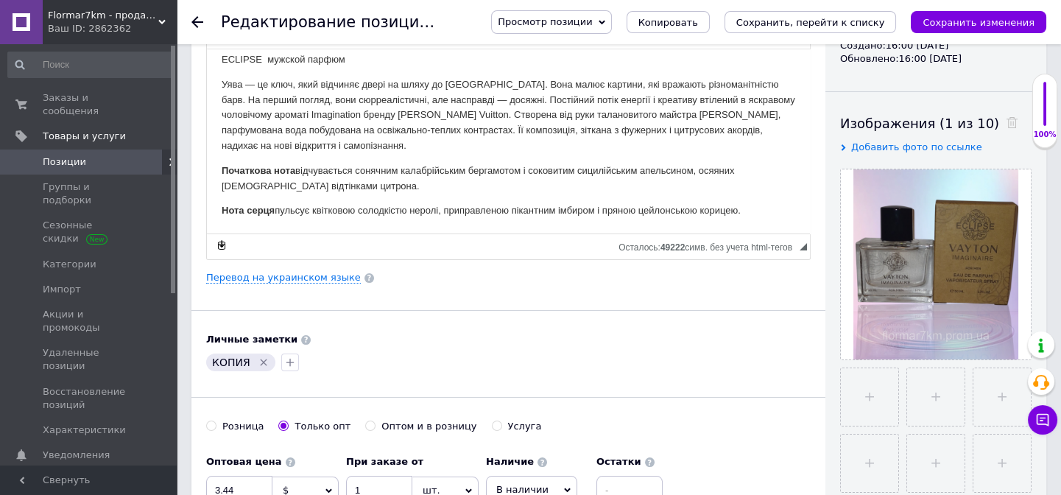
scroll to position [200, 0]
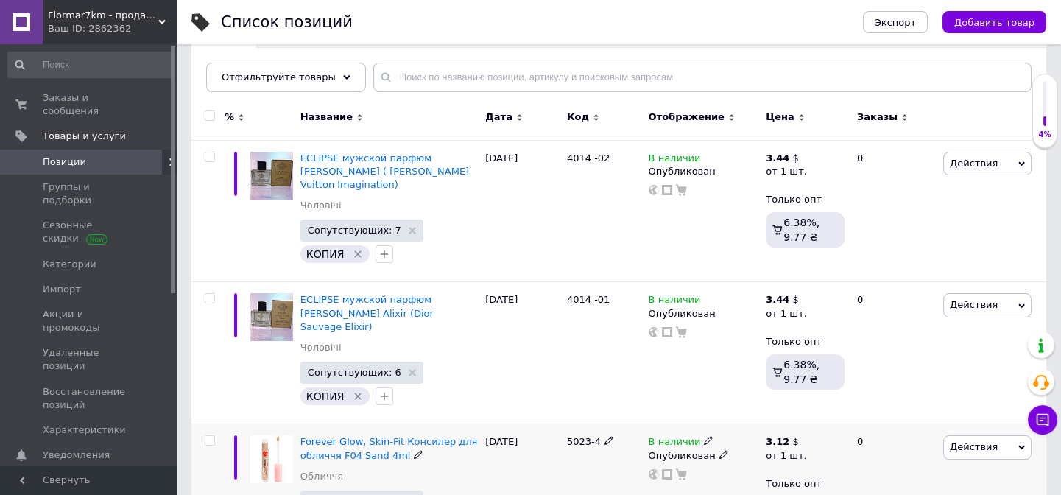
scroll to position [200, 0]
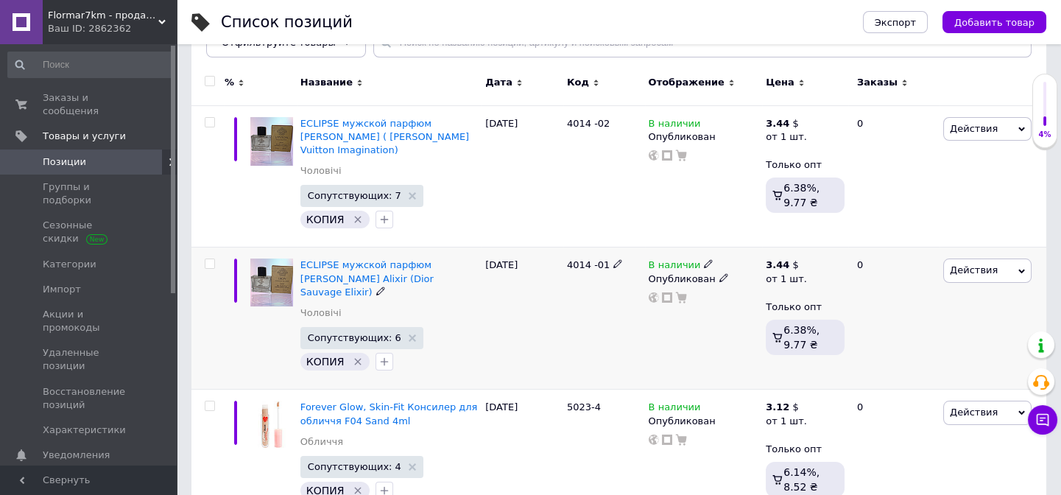
click at [969, 264] on span "Действия" at bounding box center [974, 269] width 48 height 11
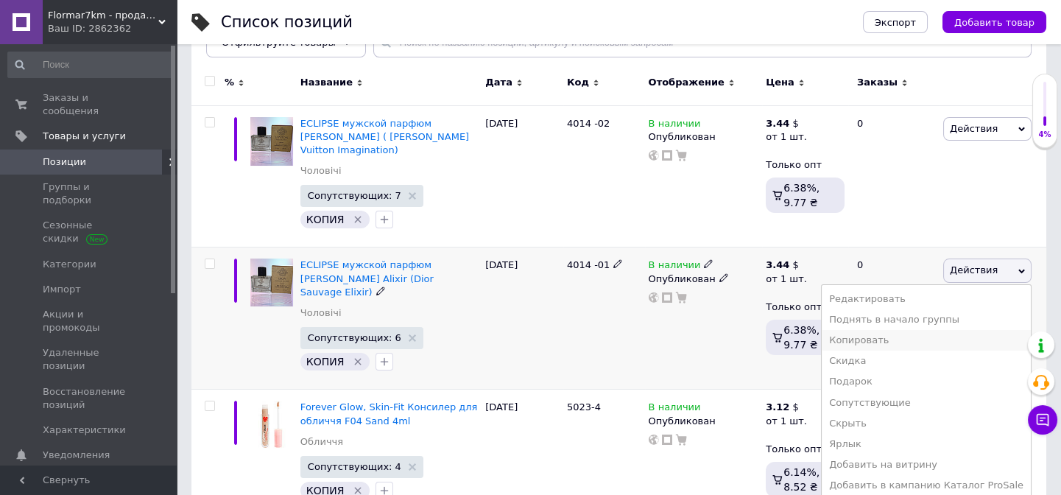
click at [891, 330] on li "Копировать" at bounding box center [925, 340] width 209 height 21
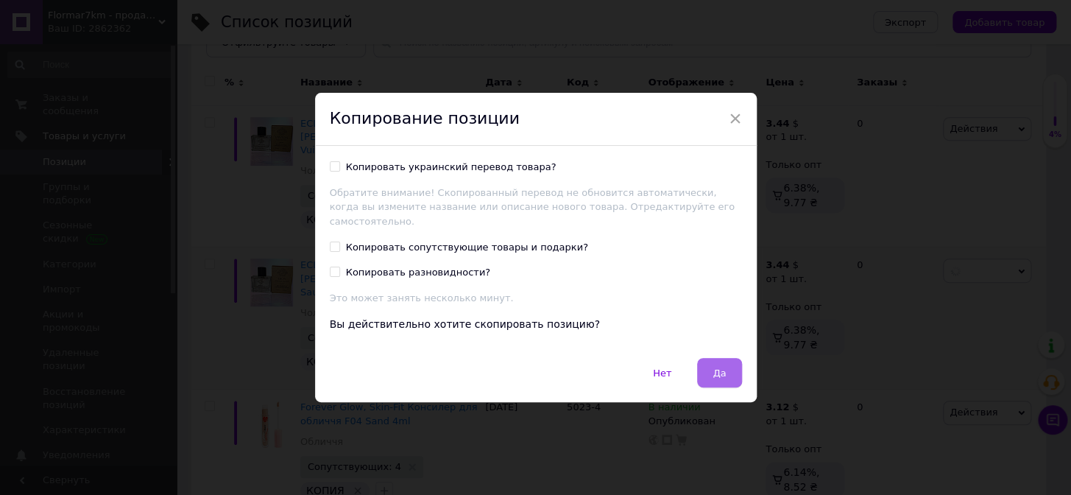
click at [724, 367] on button "Да" at bounding box center [719, 372] width 44 height 29
